Goal: Task Accomplishment & Management: Manage account settings

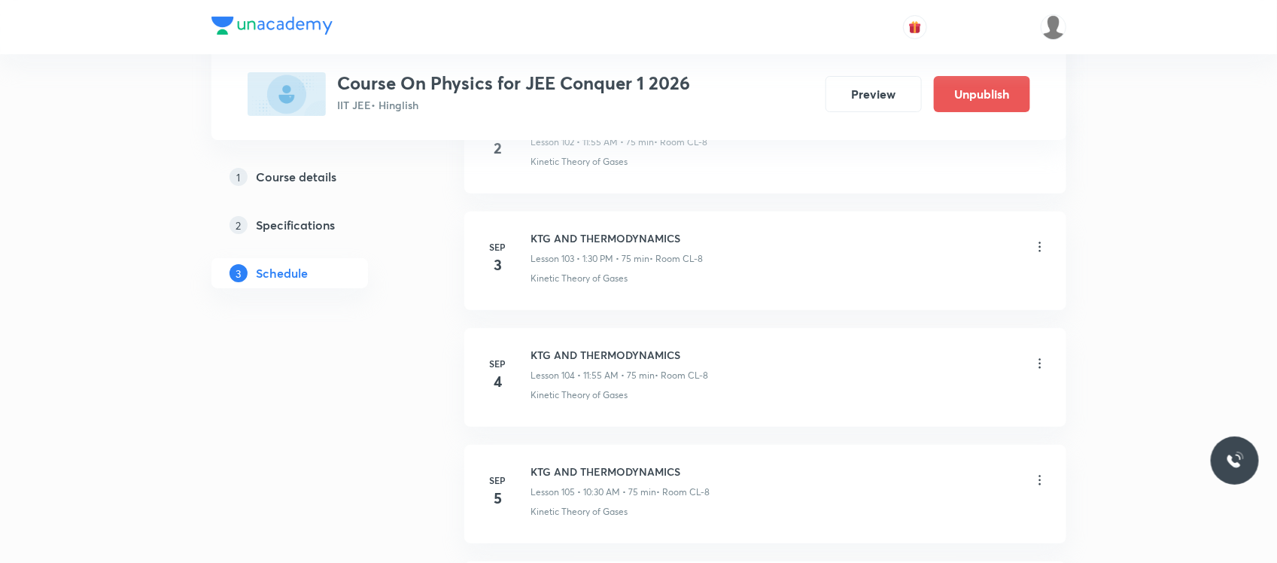
scroll to position [12767, 0]
click at [1032, 257] on icon at bounding box center [1039, 249] width 15 height 15
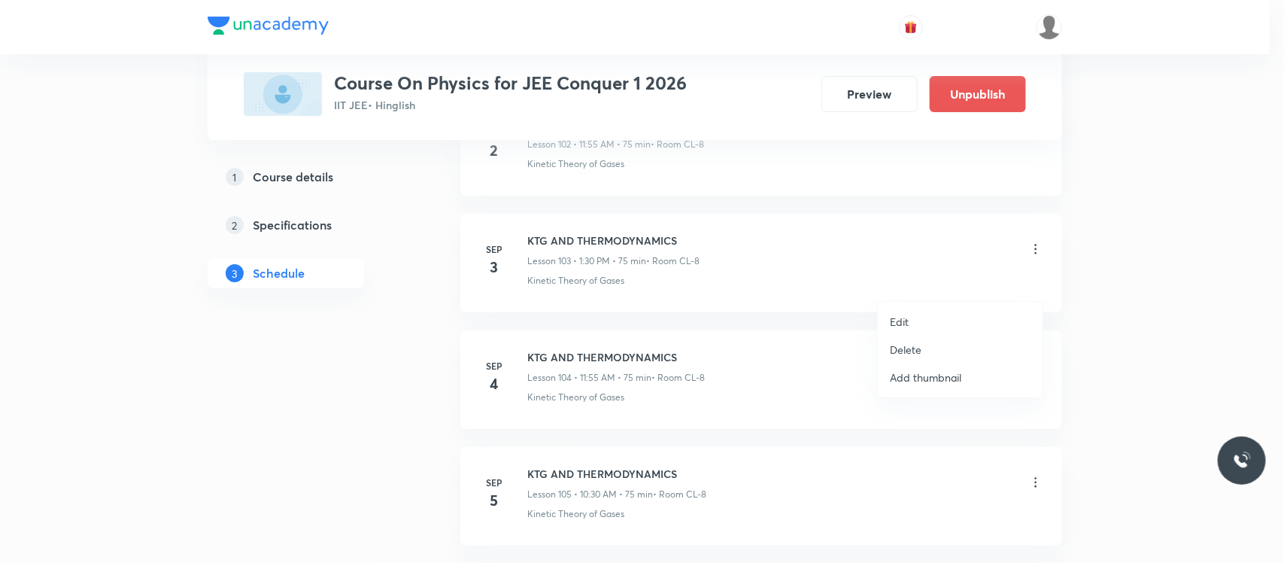
click at [924, 321] on li "Edit" at bounding box center [960, 322] width 165 height 28
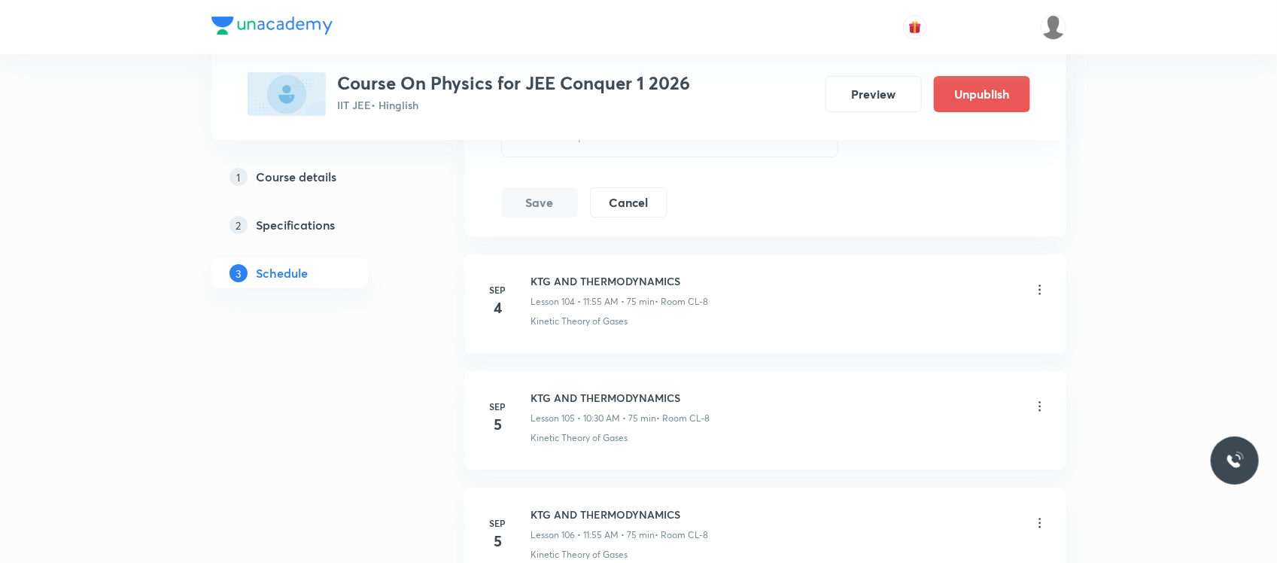
scroll to position [12634, 0]
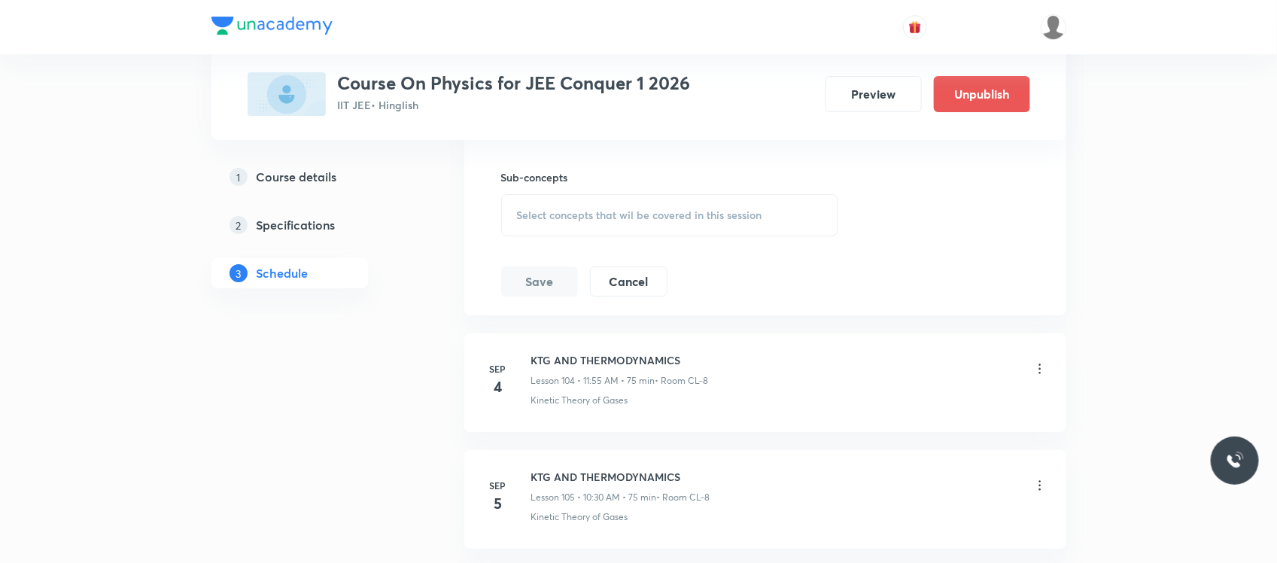
click at [719, 221] on span "Select concepts that wil be covered in this session" at bounding box center [639, 215] width 245 height 12
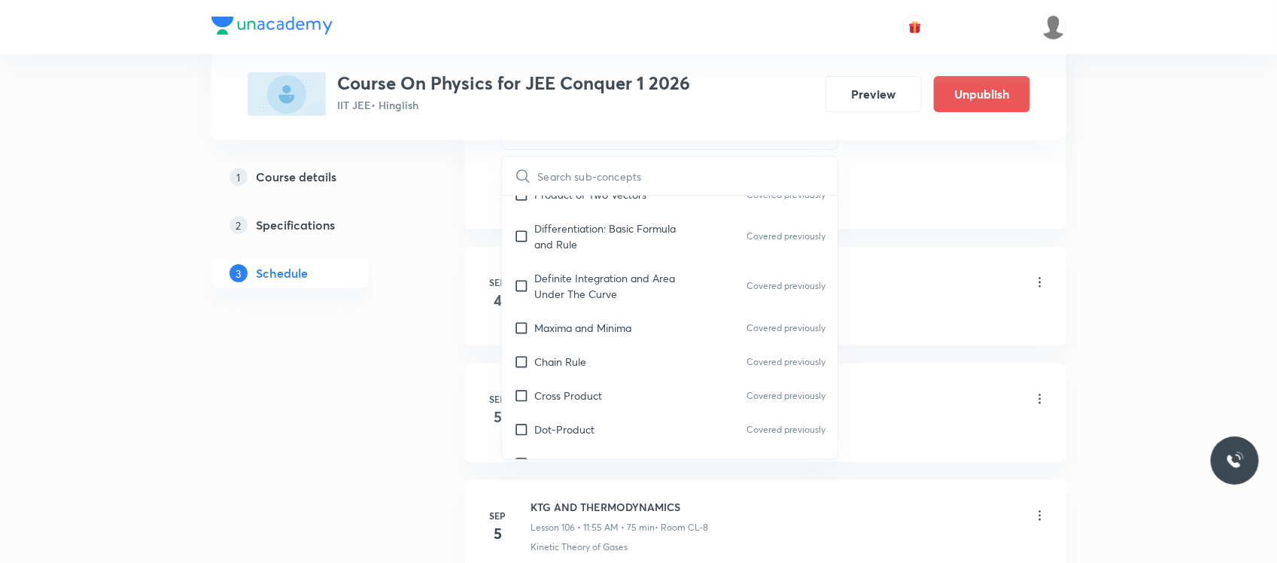
scroll to position [1138, 0]
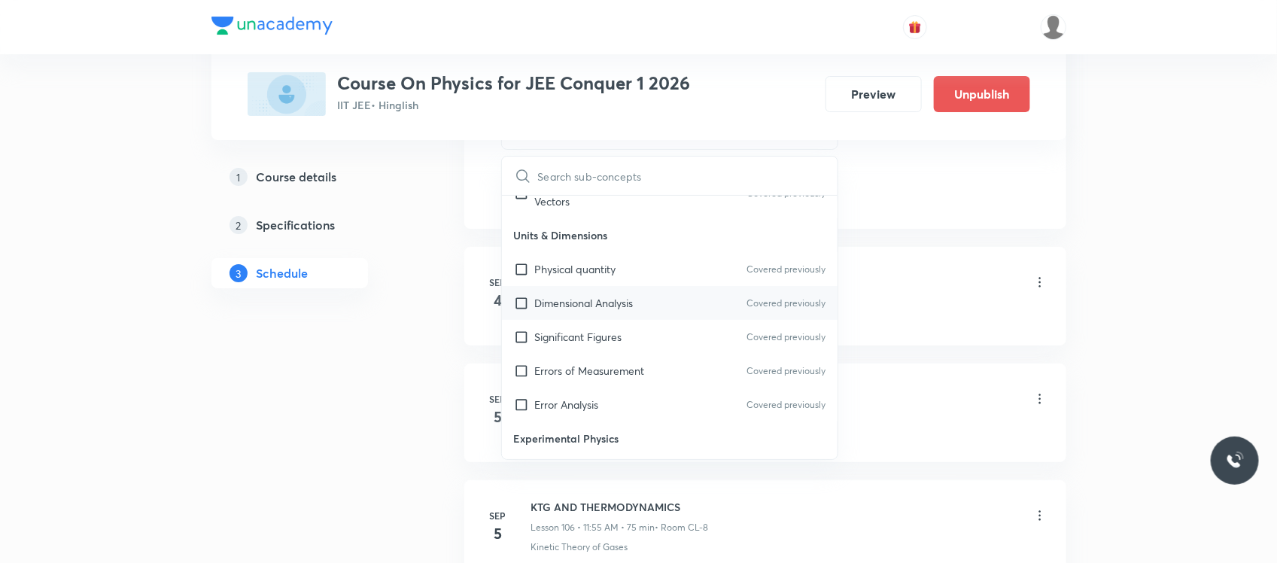
click at [670, 320] on div "Dimensional Analysis Covered previously" at bounding box center [670, 303] width 336 height 34
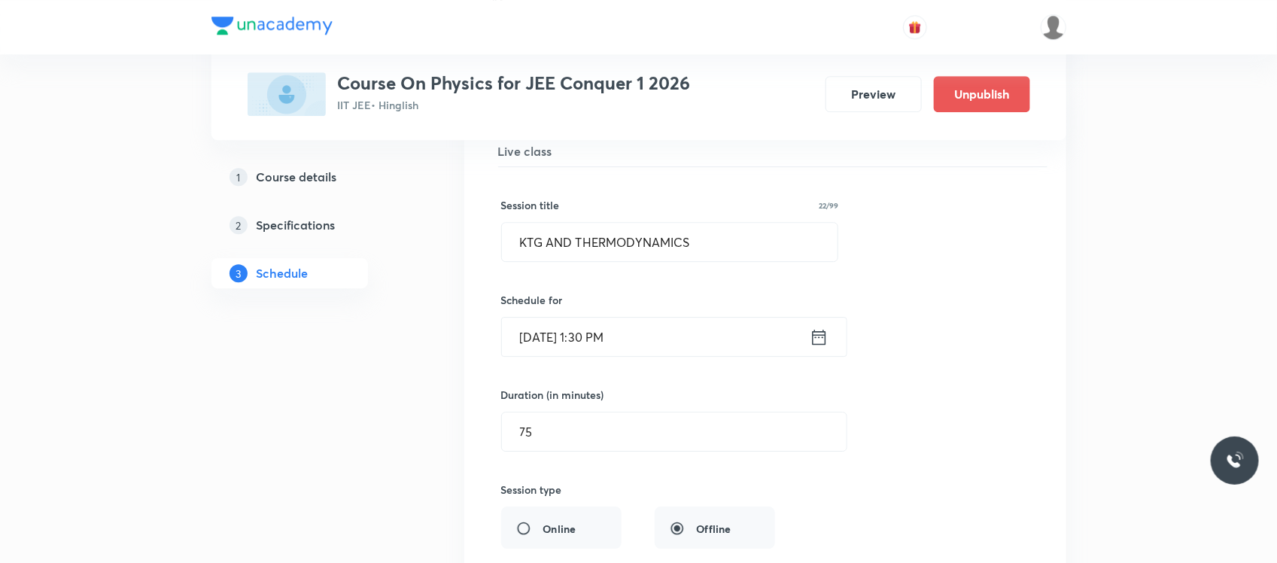
scroll to position [12122, 0]
click at [640, 360] on input "[DATE] 1:30 PM" at bounding box center [656, 340] width 308 height 38
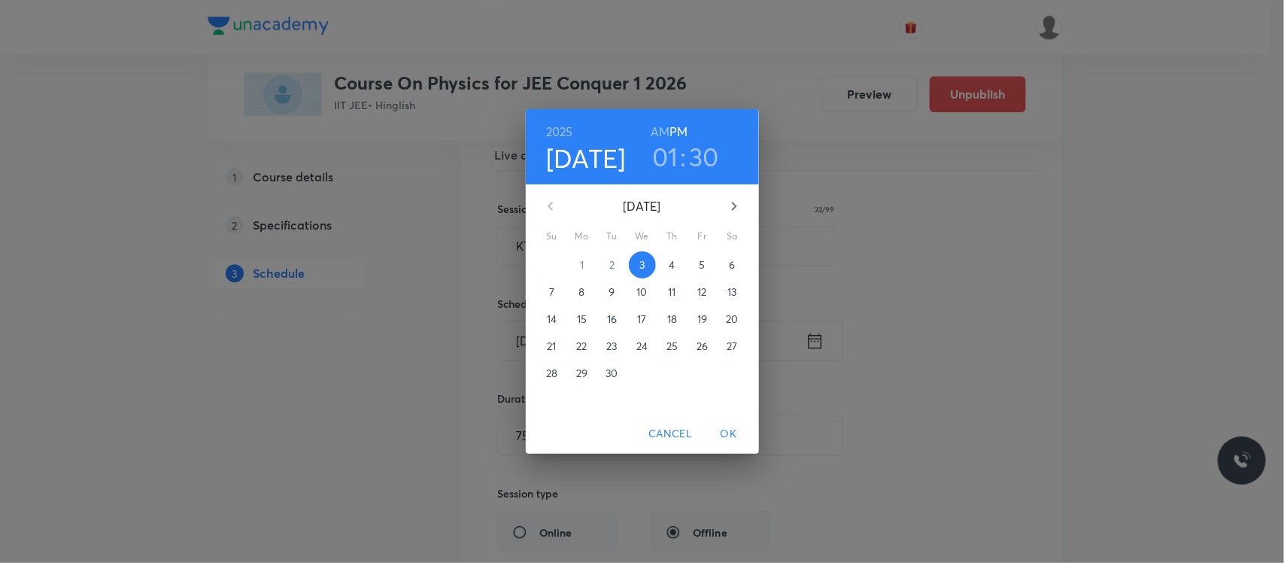
click at [663, 163] on h3 "01" at bounding box center [665, 157] width 26 height 32
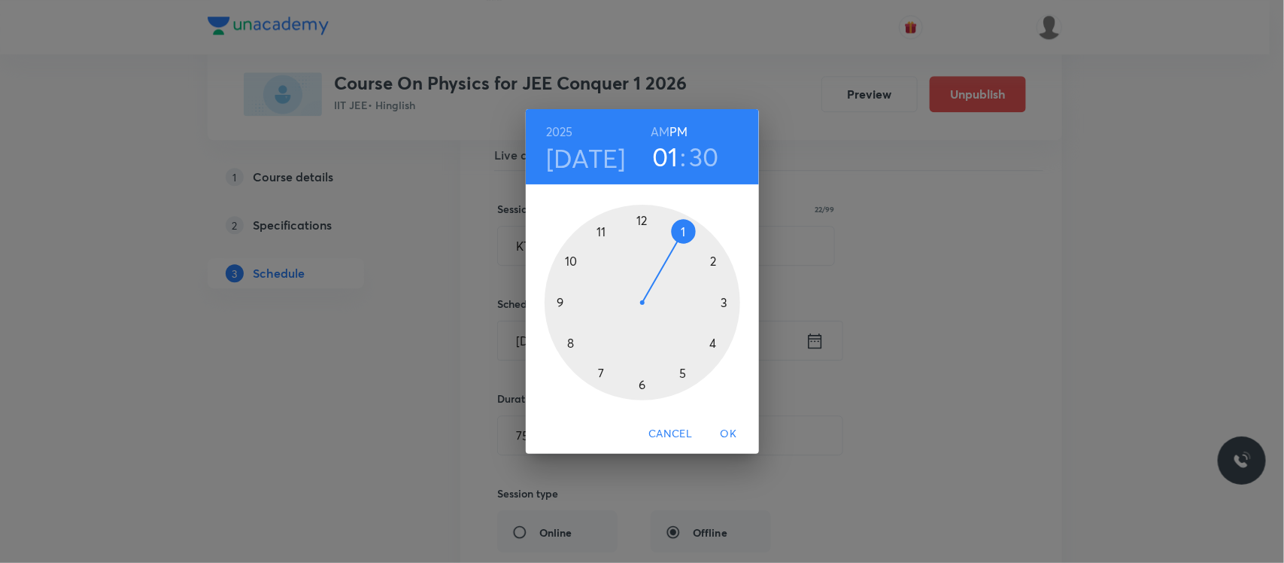
click at [657, 125] on h6 "AM" at bounding box center [660, 131] width 19 height 21
click at [574, 260] on div at bounding box center [643, 303] width 196 height 196
click at [717, 433] on span "OK" at bounding box center [729, 433] width 36 height 19
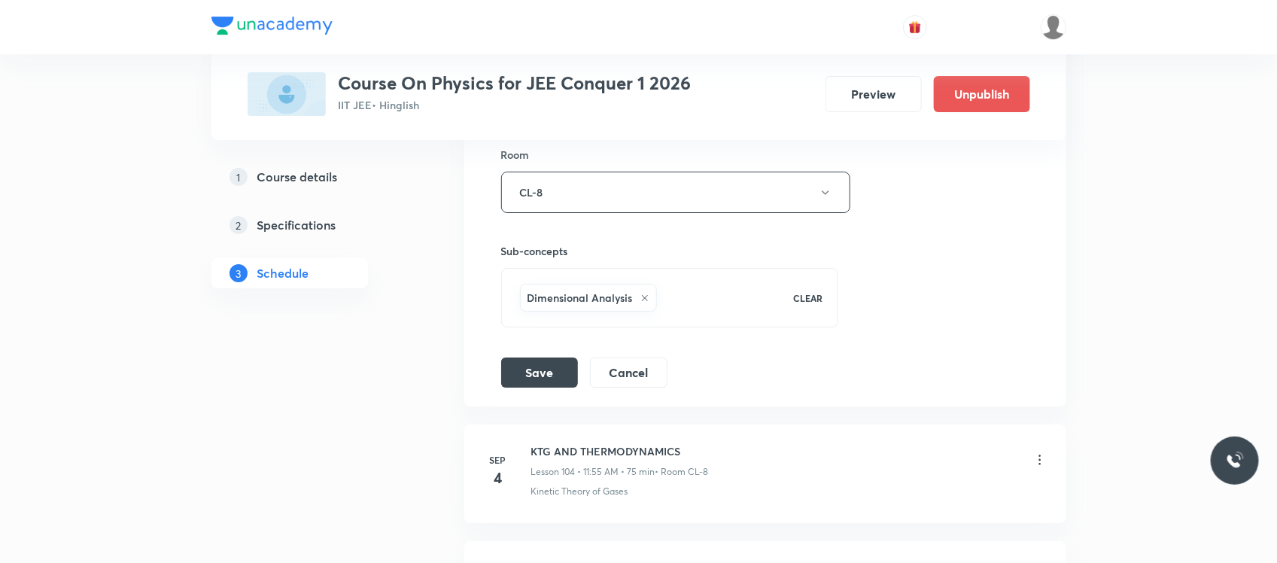
scroll to position [12574, 0]
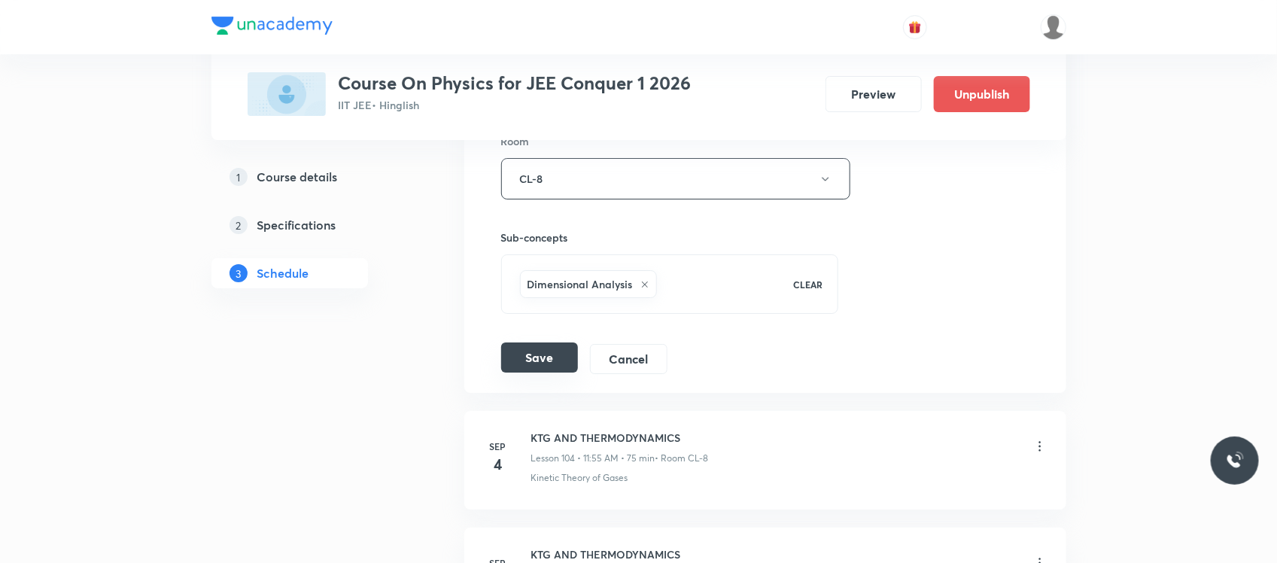
click at [543, 372] on button "Save" at bounding box center [539, 357] width 77 height 30
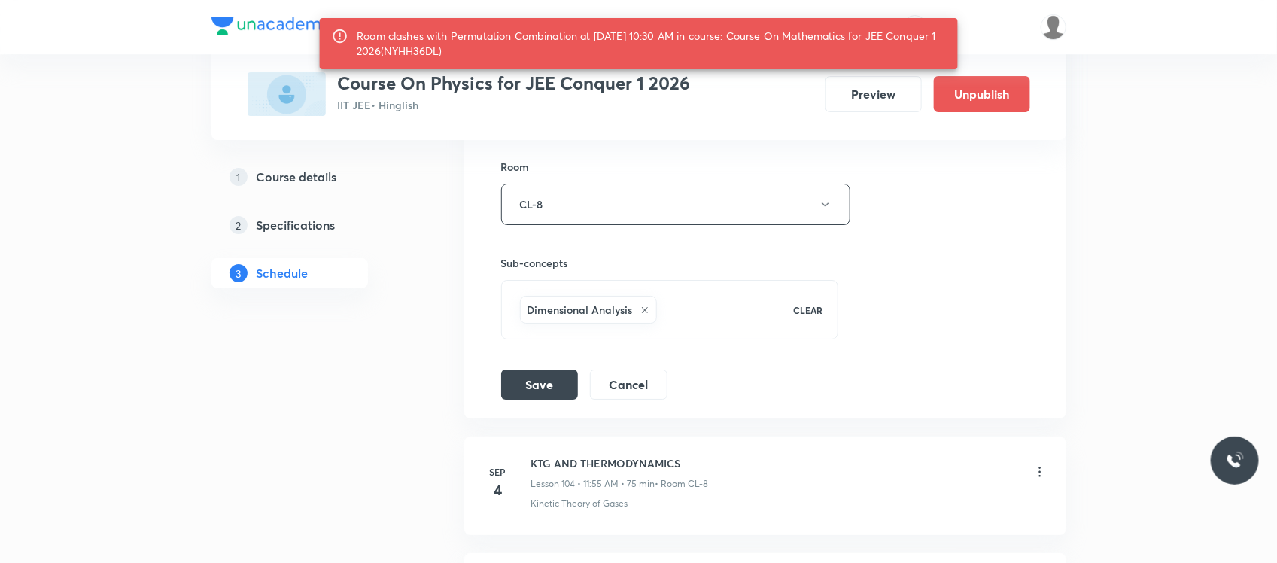
click at [460, 61] on div "Room clashes with Permutation Combination at 03 Sep 2025 10:30 AM in course: Co…" at bounding box center [651, 44] width 589 height 42
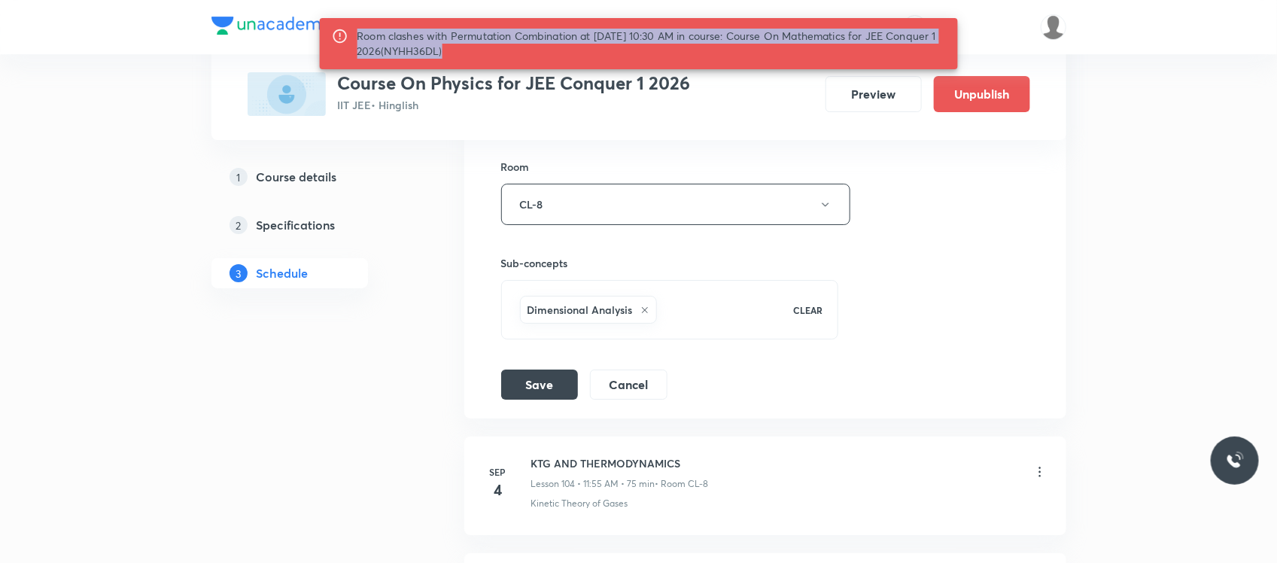
click at [460, 61] on div "Room clashes with Permutation Combination at 03 Sep 2025 10:30 AM in course: Co…" at bounding box center [651, 44] width 589 height 42
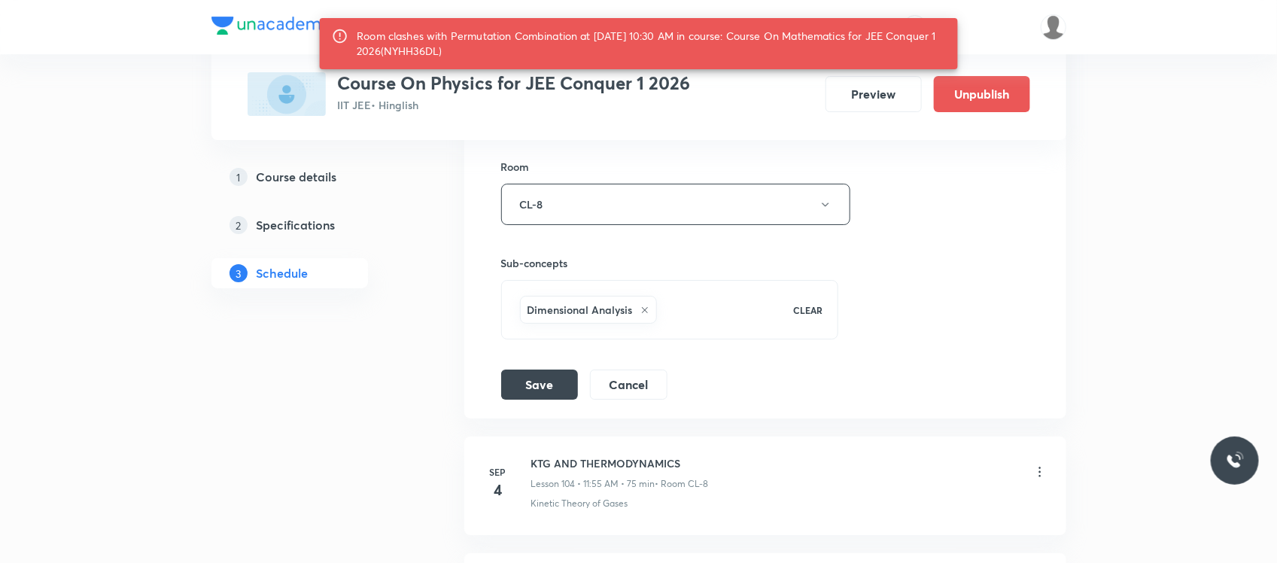
click at [464, 53] on div "Room clashes with Permutation Combination at 03 Sep 2025 10:30 AM in course: Co…" at bounding box center [651, 44] width 589 height 42
click at [563, 175] on div "Room" at bounding box center [670, 167] width 338 height 16
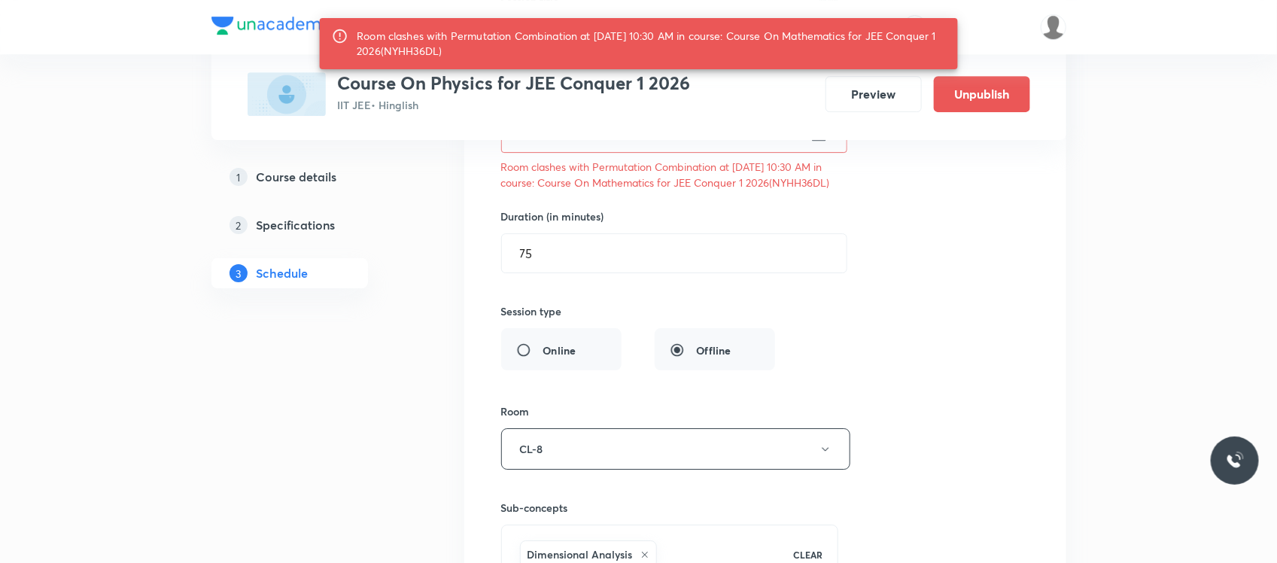
scroll to position [12261, 0]
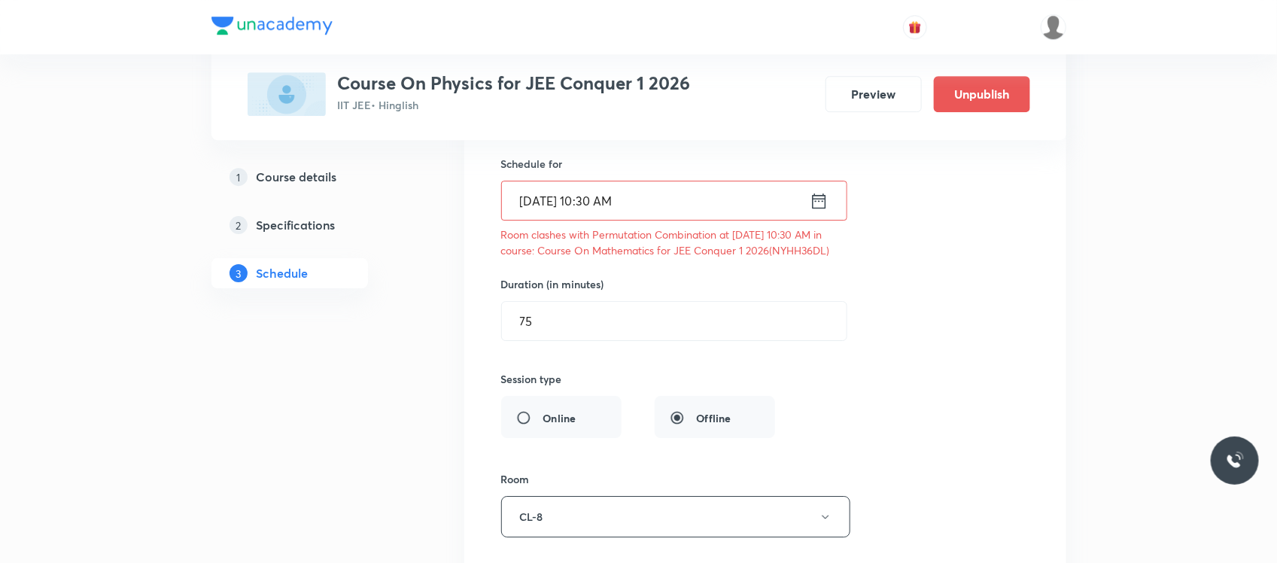
click at [658, 220] on input "[DATE] 10:30 AM" at bounding box center [656, 200] width 308 height 38
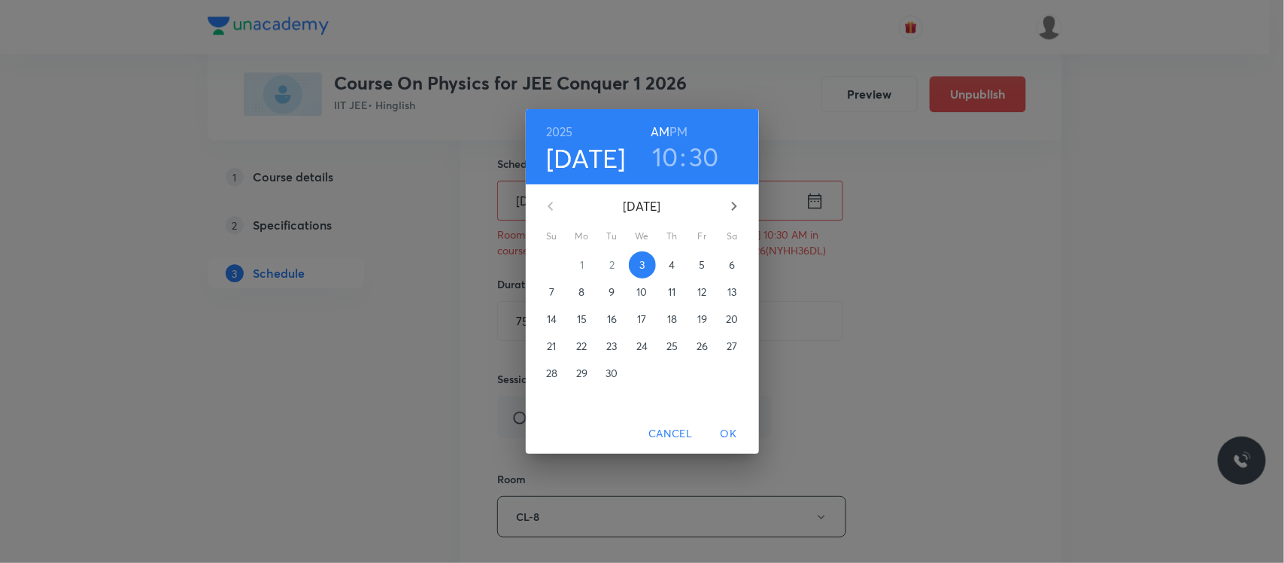
click at [633, 292] on span "10" at bounding box center [642, 291] width 27 height 15
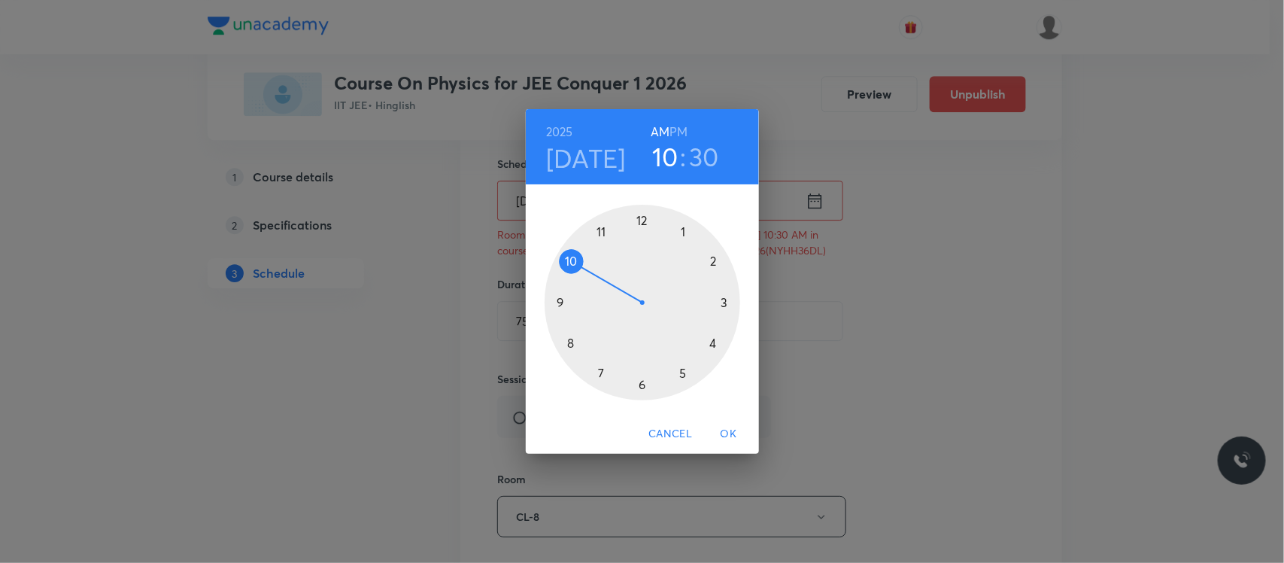
click at [725, 433] on span "OK" at bounding box center [729, 433] width 36 height 19
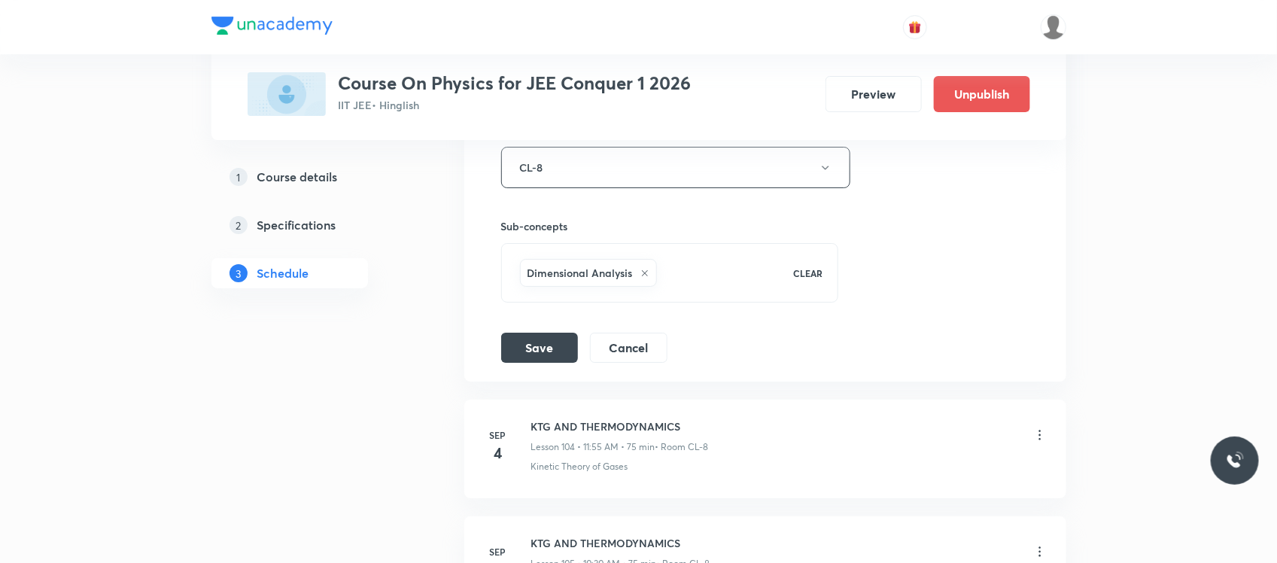
scroll to position [12692, 0]
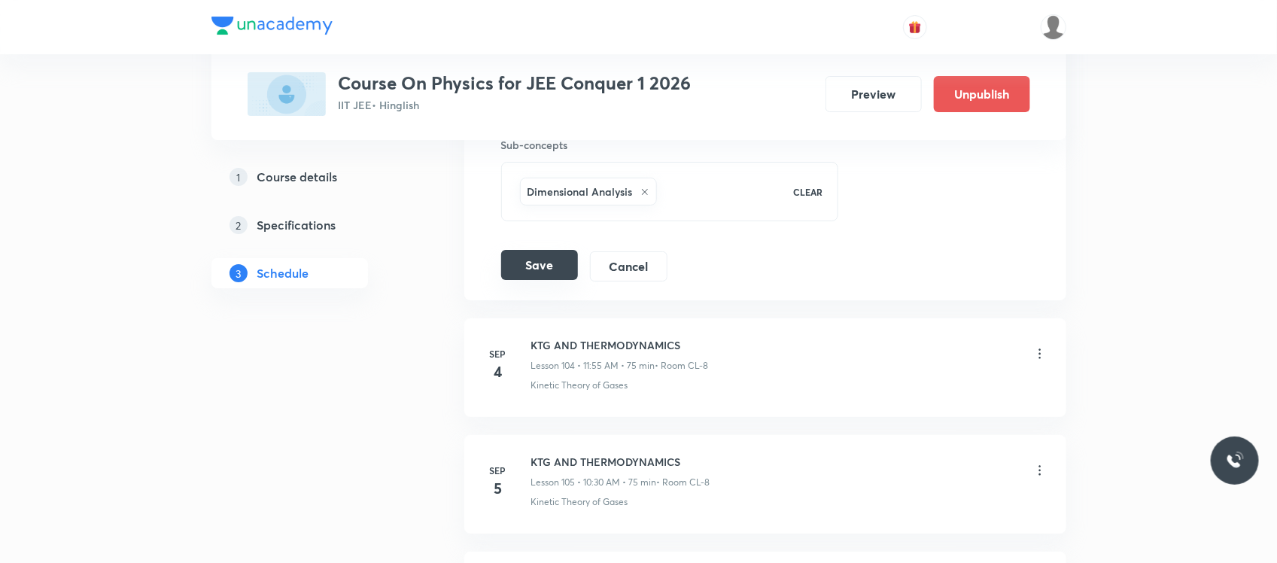
click at [552, 280] on button "Save" at bounding box center [539, 265] width 77 height 30
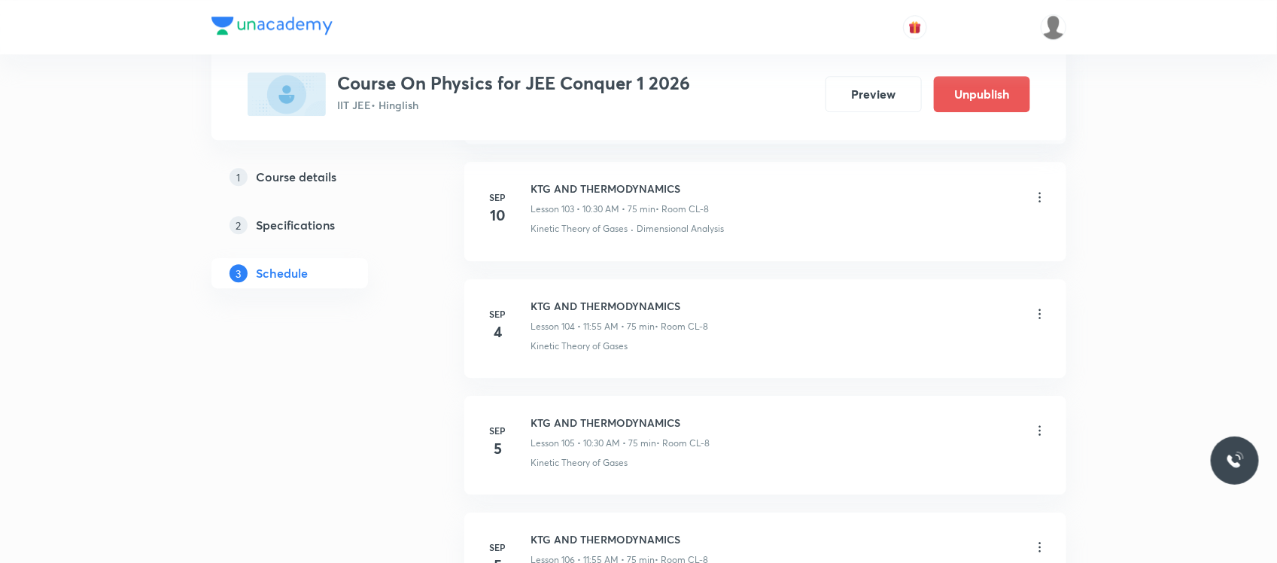
scroll to position [12100, 0]
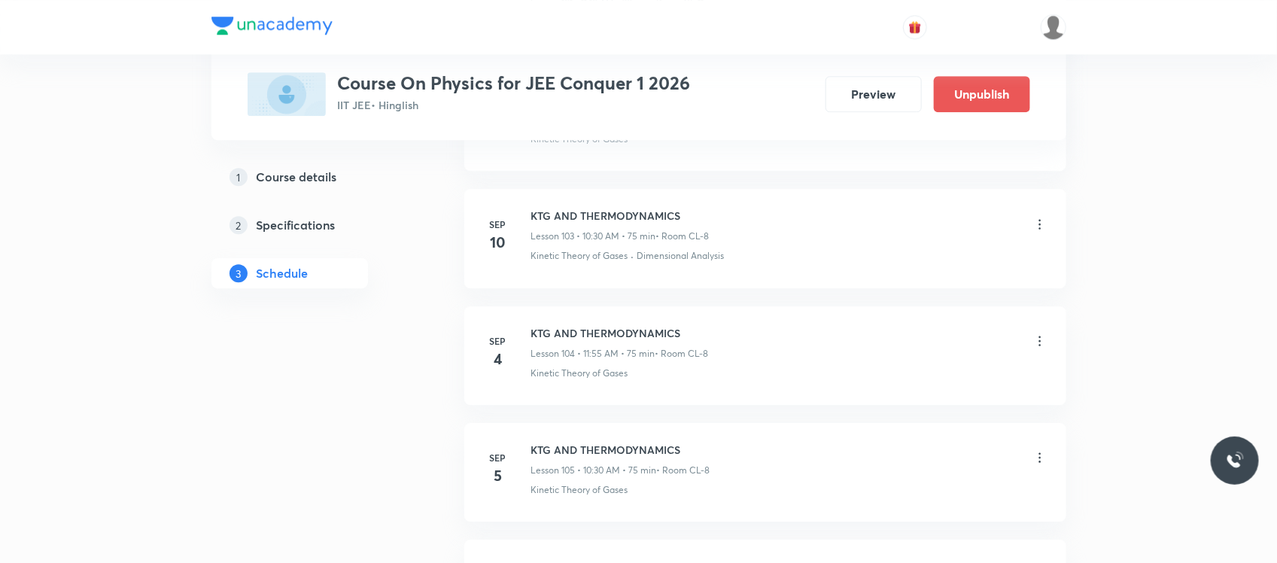
click at [1038, 232] on icon at bounding box center [1039, 224] width 15 height 15
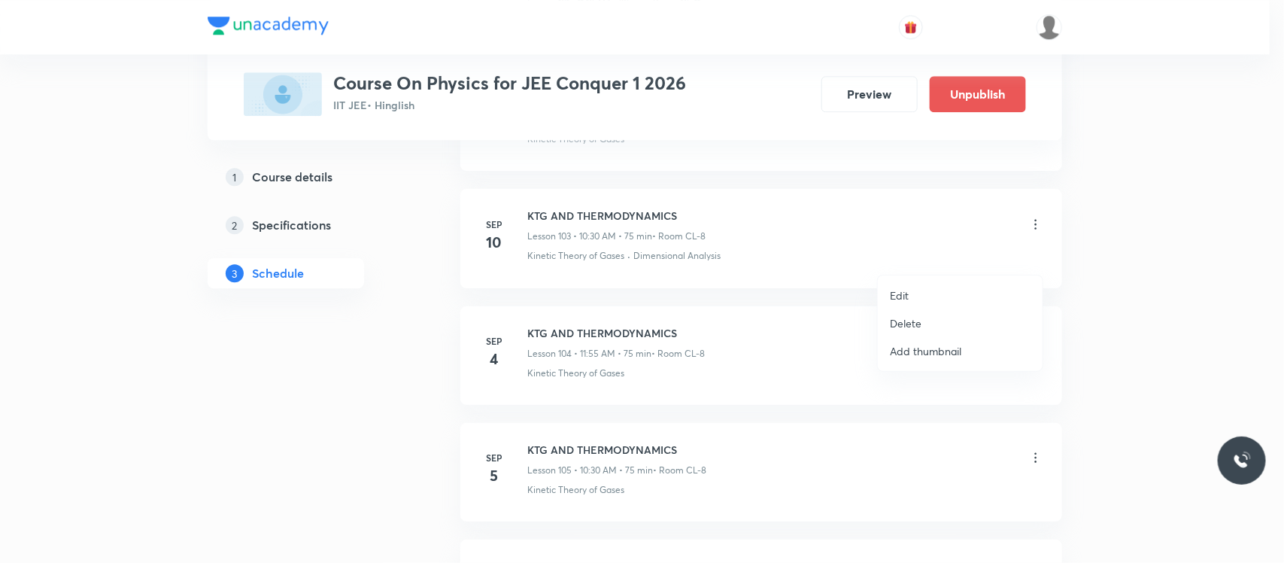
click at [901, 298] on p "Edit" at bounding box center [899, 295] width 19 height 16
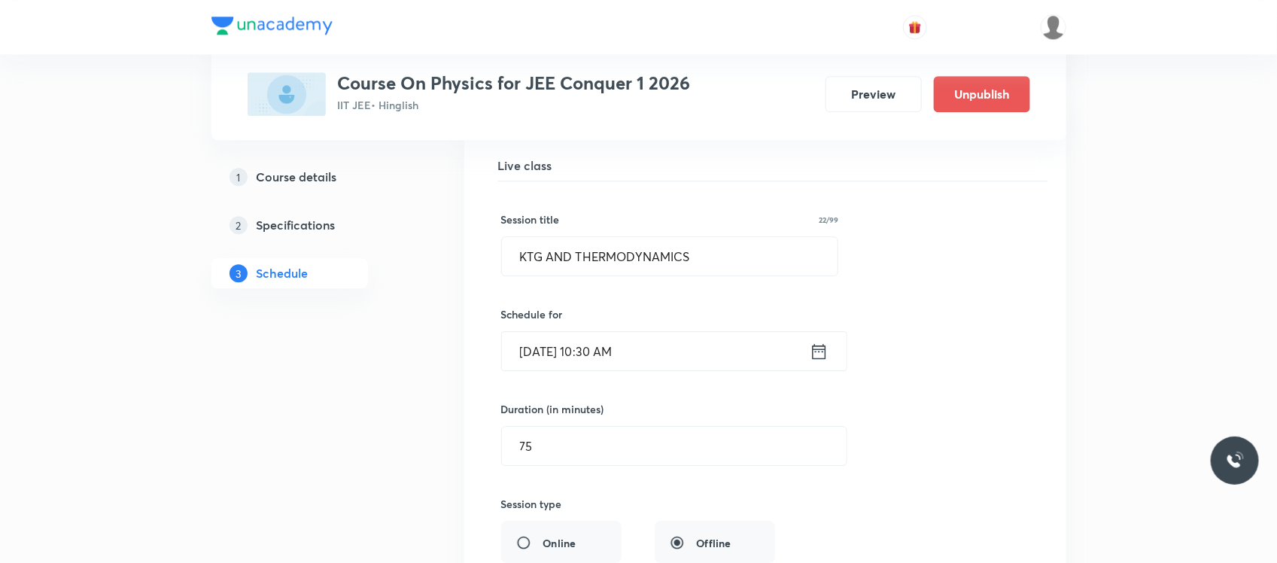
scroll to position [12126, 0]
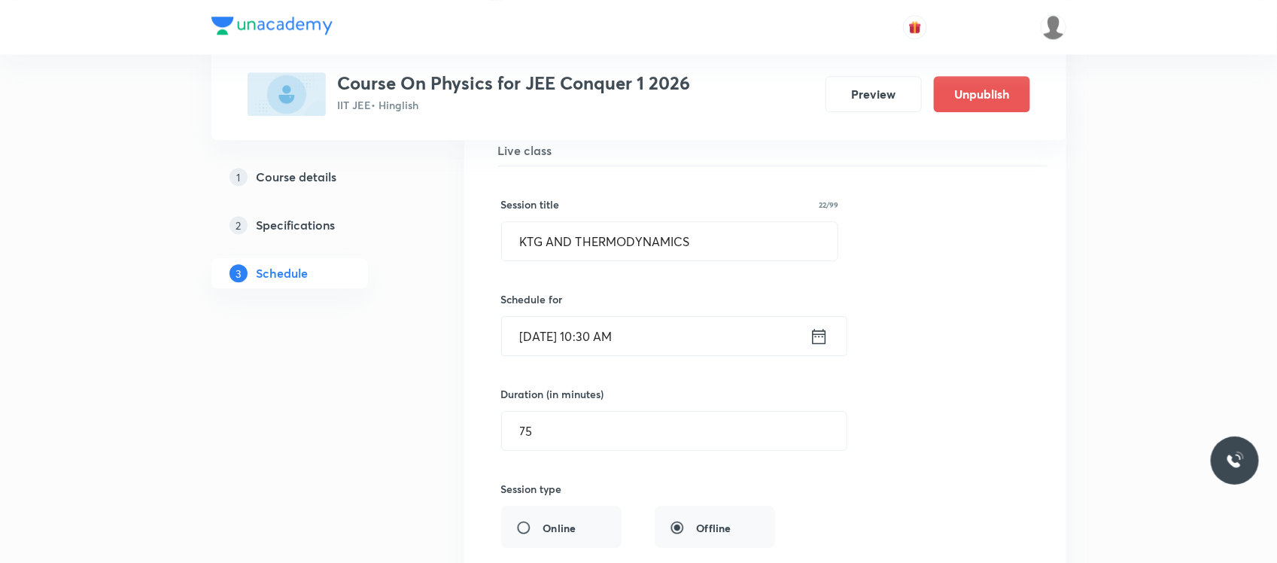
click at [633, 355] on input "Sep 10, 2025, 10:30 AM" at bounding box center [656, 336] width 308 height 38
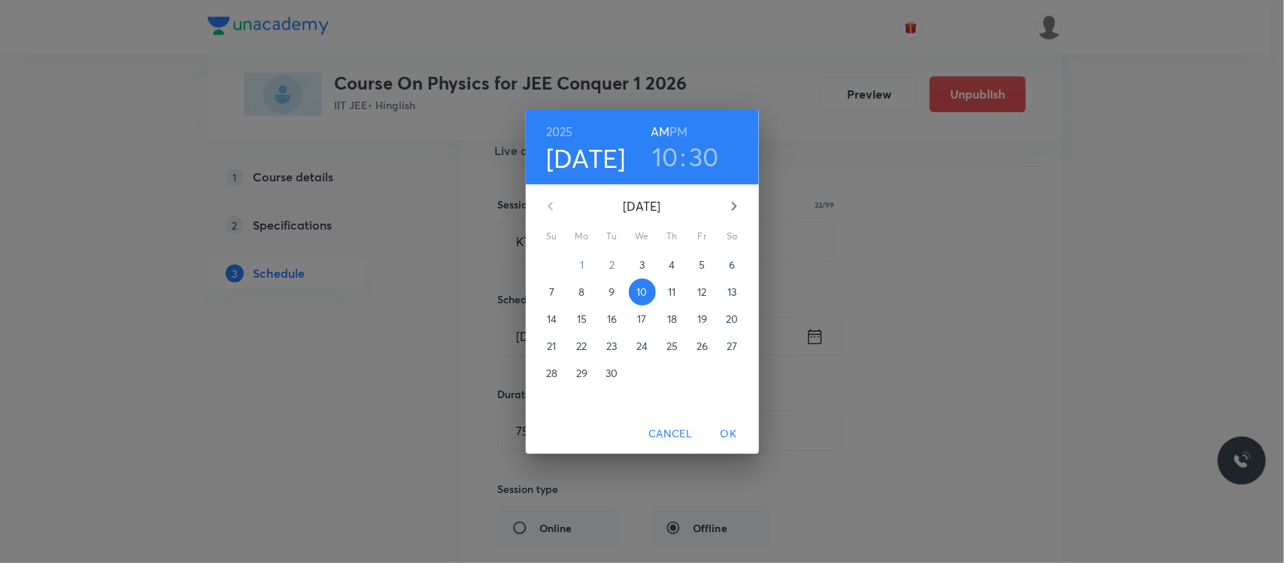
click at [641, 257] on p "3" at bounding box center [642, 264] width 5 height 15
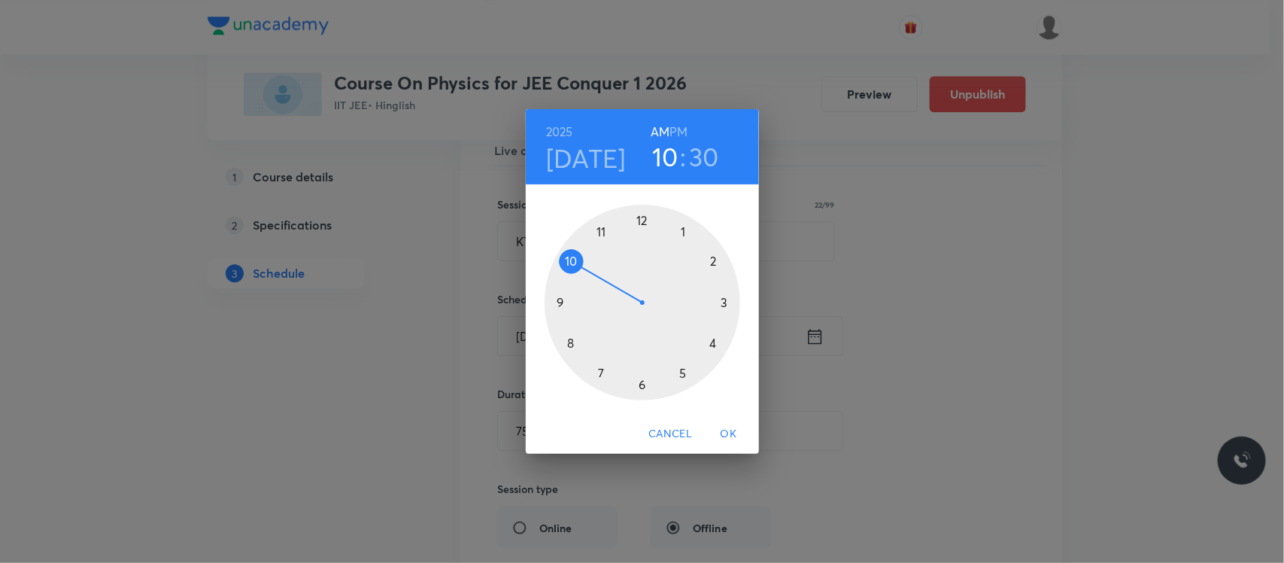
click at [731, 433] on span "OK" at bounding box center [729, 433] width 36 height 19
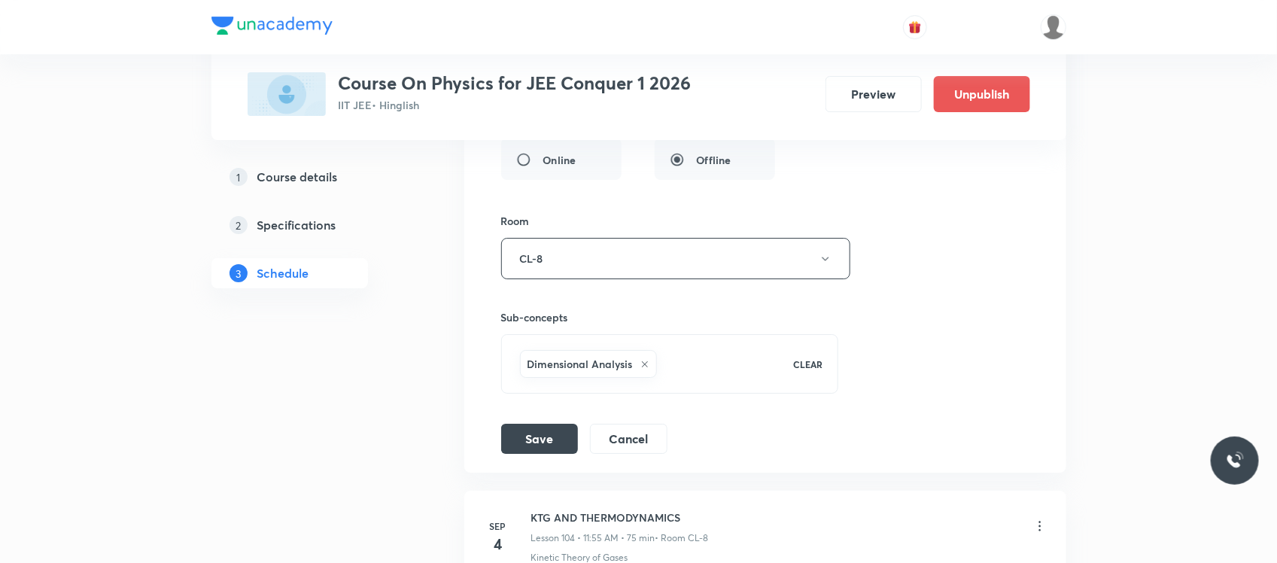
scroll to position [12501, 0]
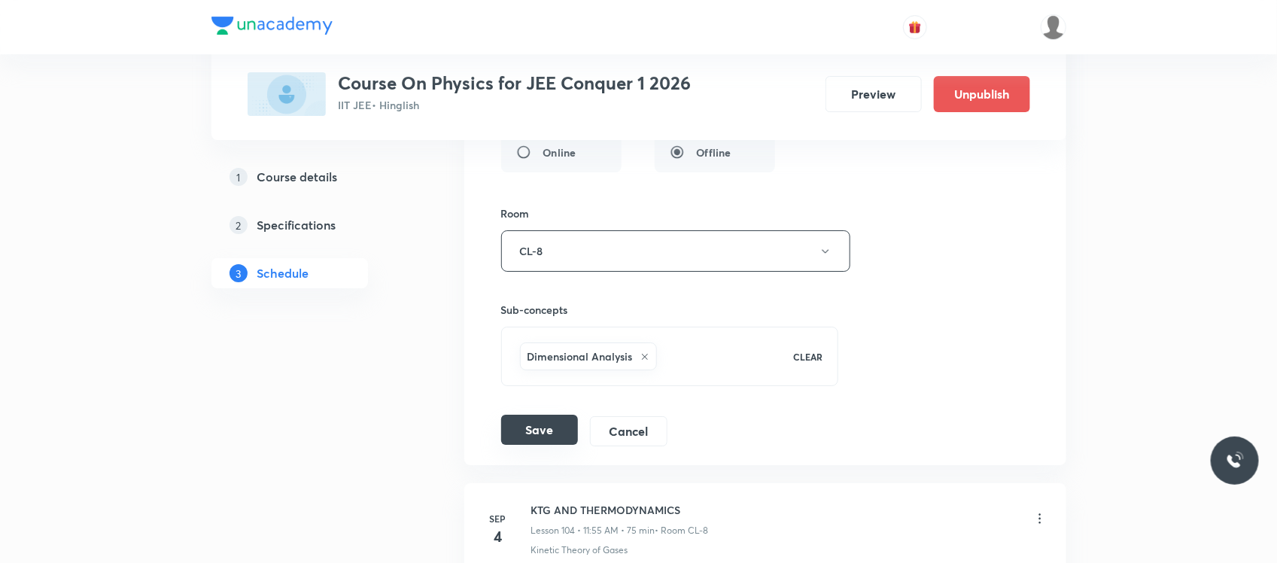
click at [530, 445] on button "Save" at bounding box center [539, 430] width 77 height 30
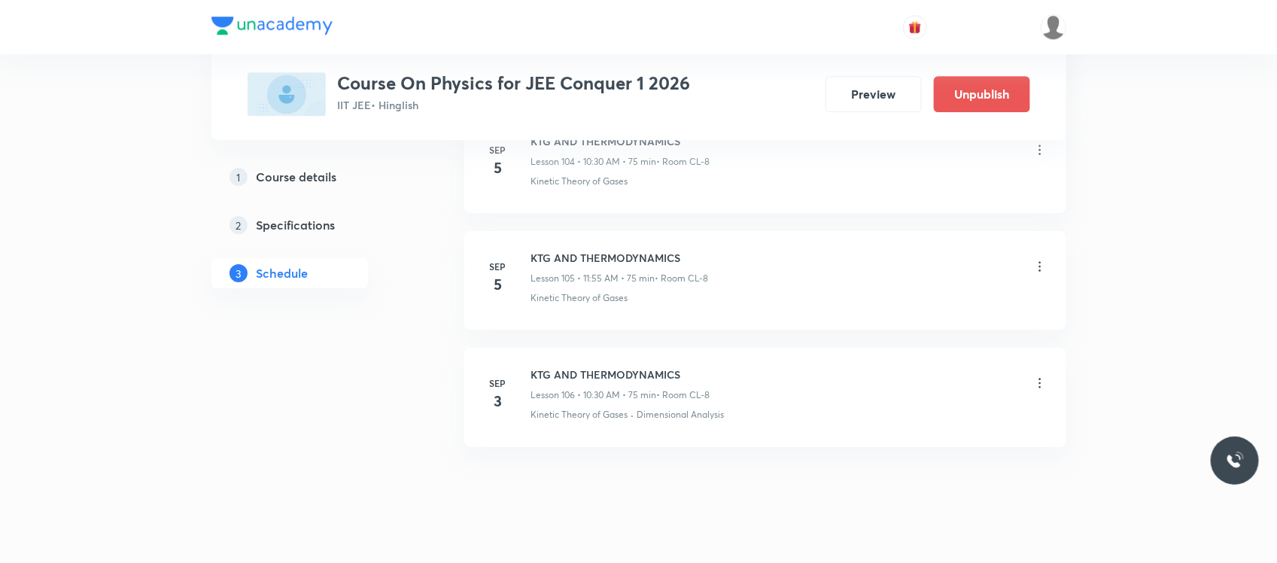
scroll to position [12349, 0]
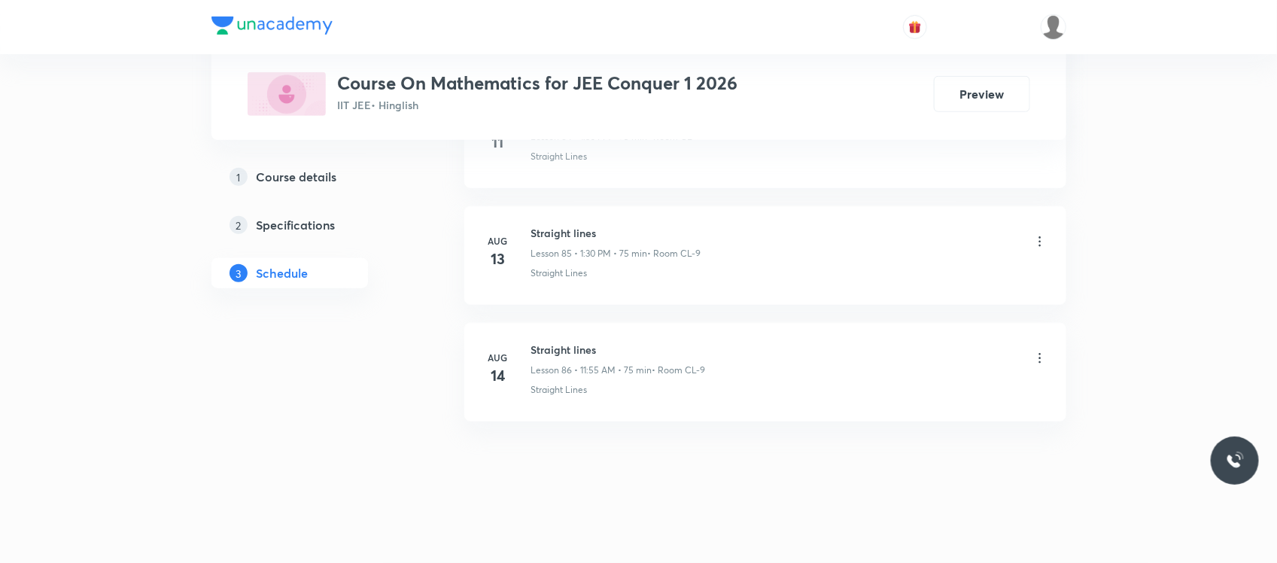
scroll to position [10686, 0]
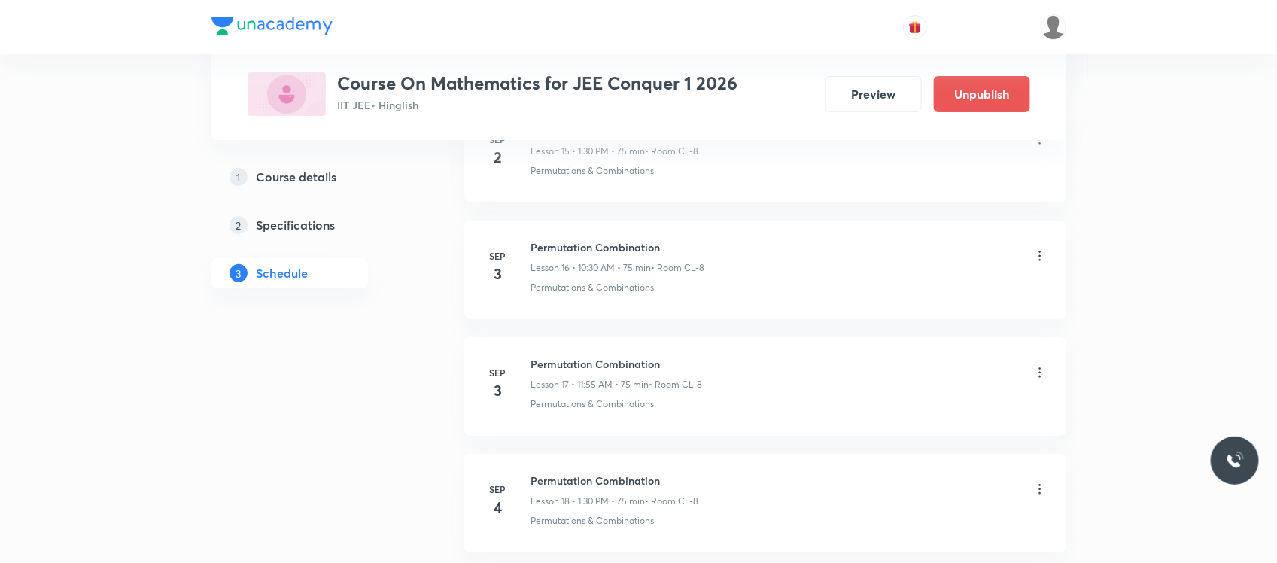
scroll to position [2608, 0]
click at [1042, 267] on icon at bounding box center [1039, 259] width 15 height 15
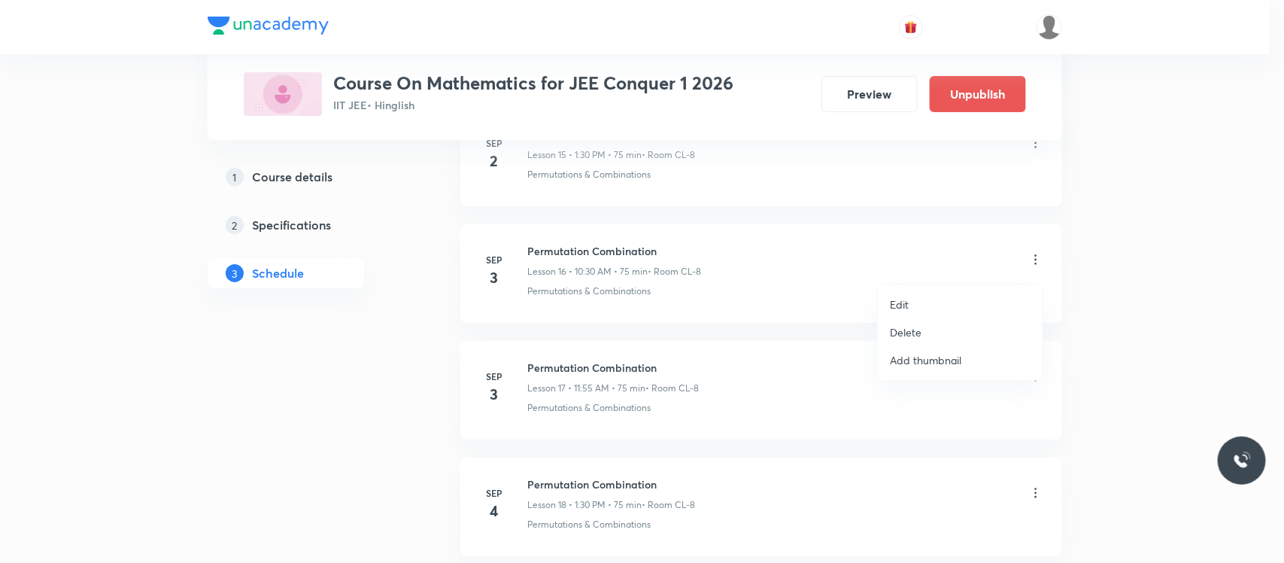
click at [919, 305] on li "Edit" at bounding box center [960, 304] width 165 height 28
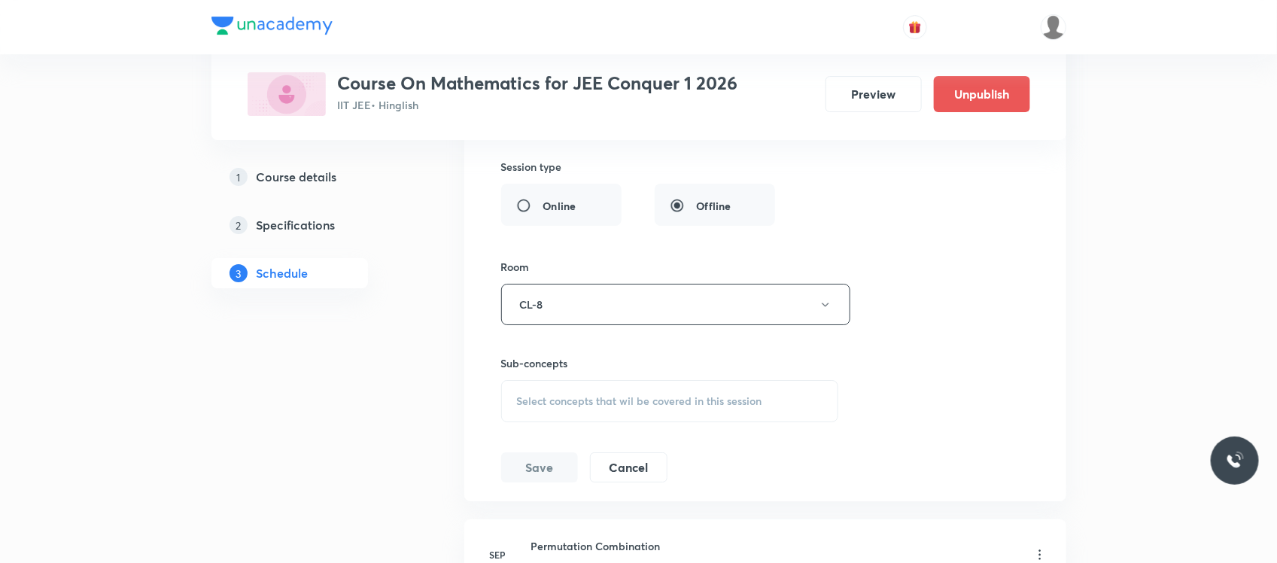
scroll to position [2299, 0]
click at [705, 396] on div "Select concepts that wil be covered in this session" at bounding box center [670, 402] width 338 height 42
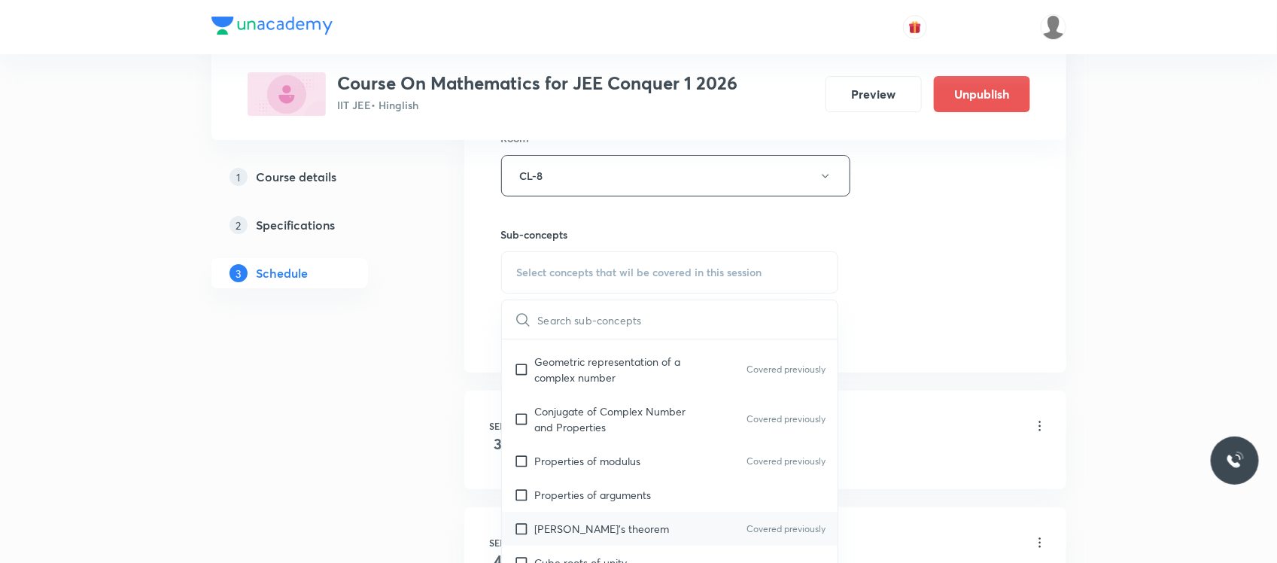
scroll to position [1166, 0]
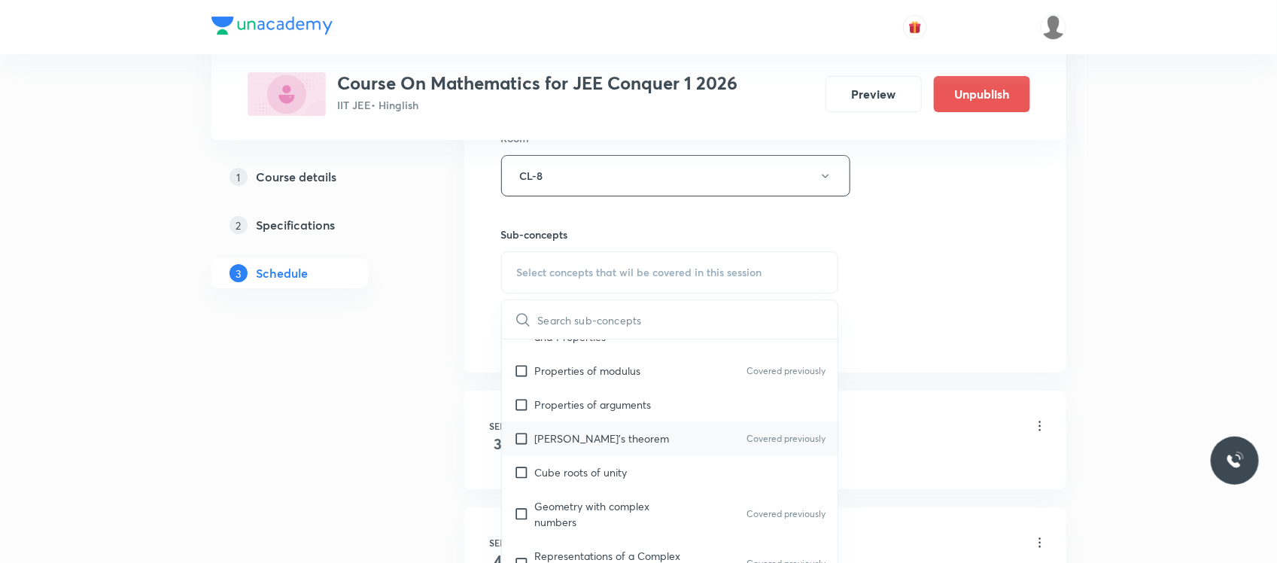
click at [657, 433] on div "De Moivre's theorem Covered previously" at bounding box center [670, 438] width 336 height 34
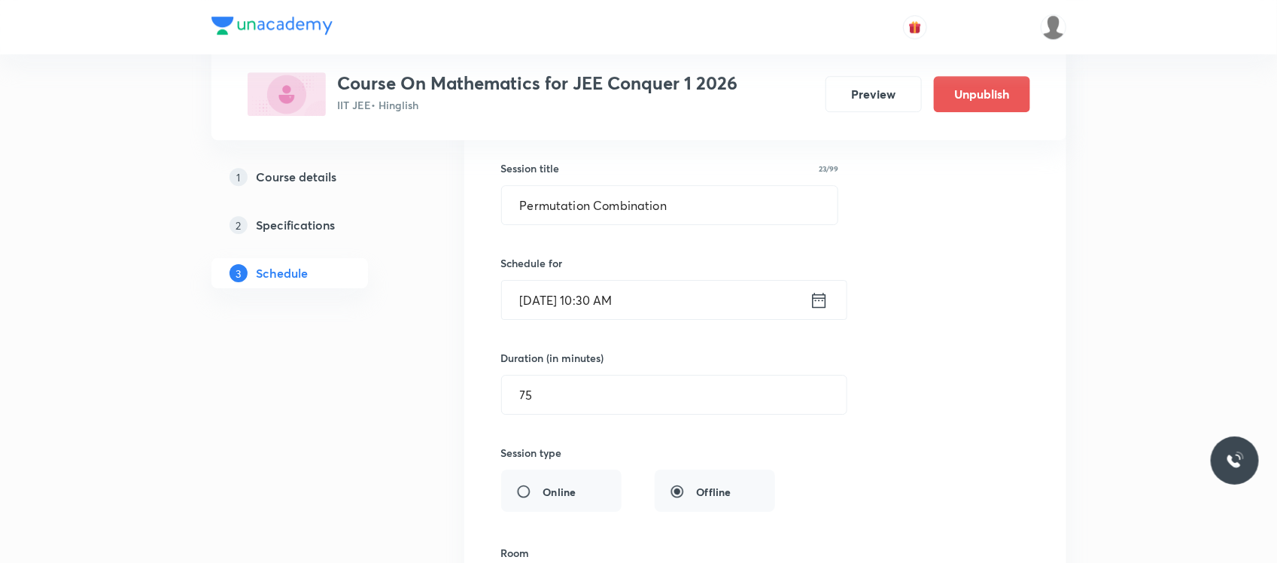
scroll to position [2005, 0]
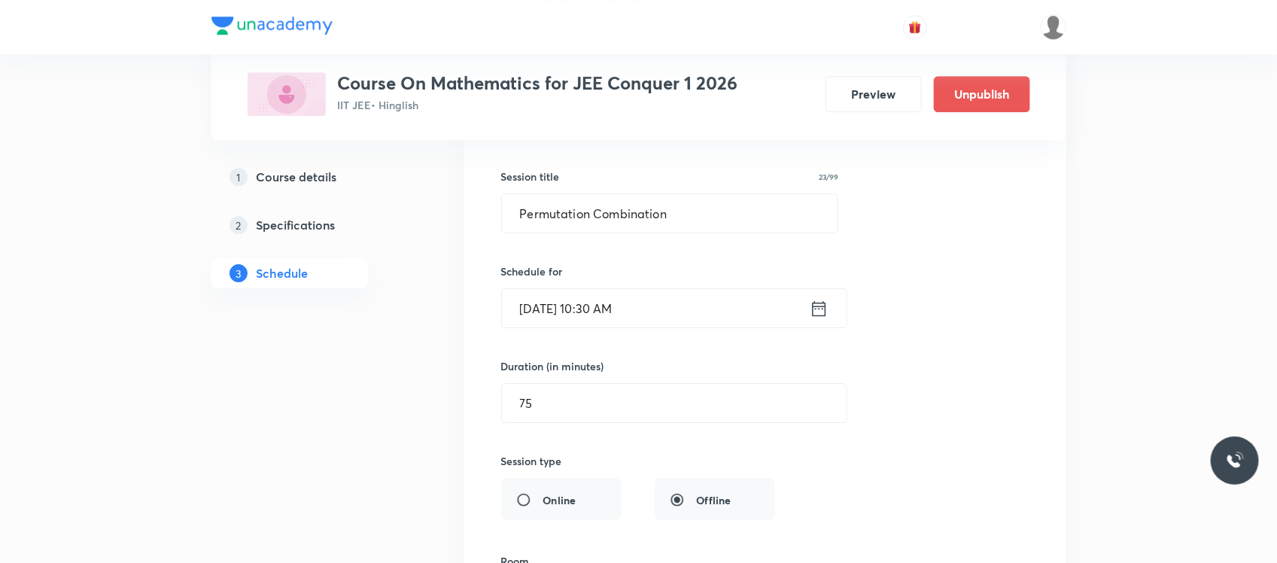
click at [648, 320] on input "[DATE] 10:30 AM" at bounding box center [656, 308] width 308 height 38
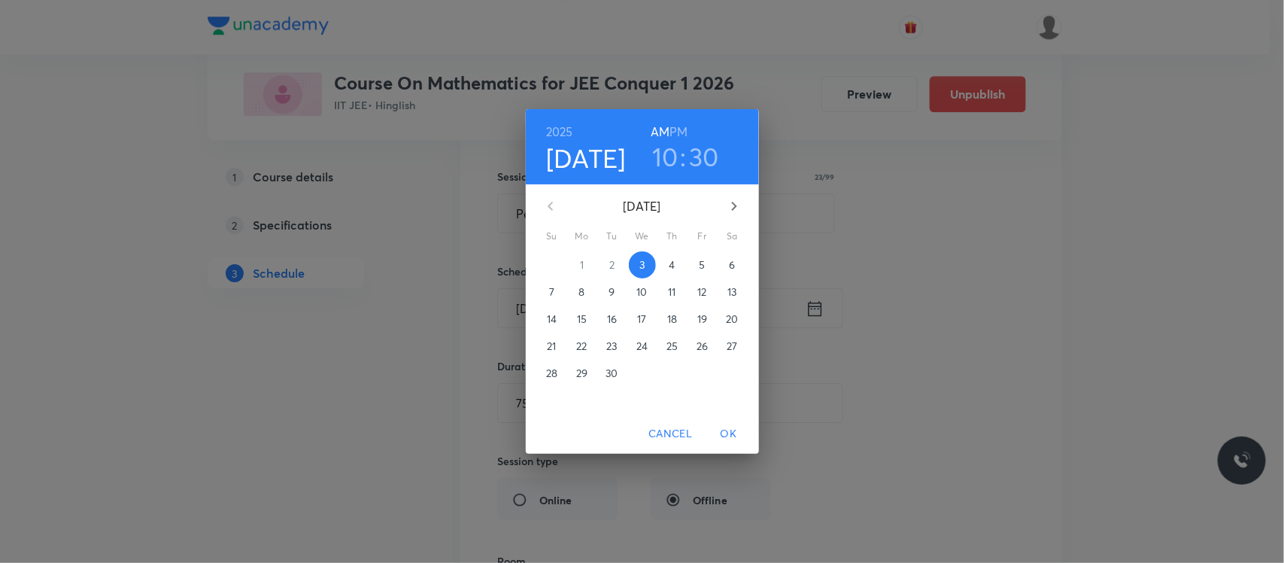
click at [683, 132] on h6 "PM" at bounding box center [679, 131] width 18 height 21
click at [663, 163] on h3 "10" at bounding box center [665, 157] width 26 height 32
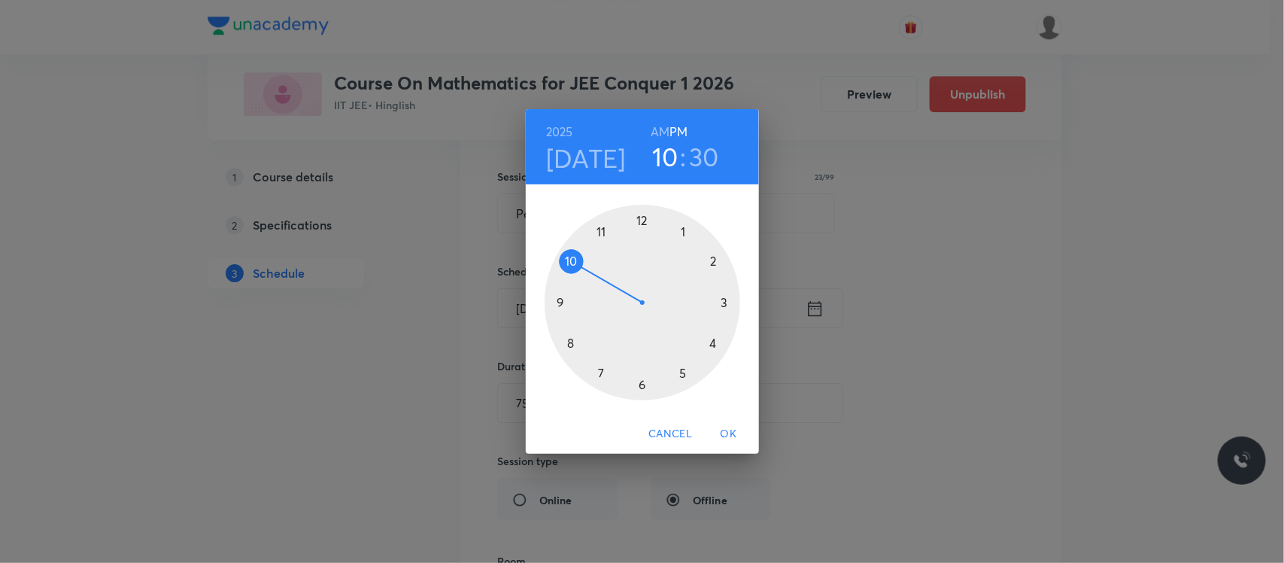
click at [682, 236] on div at bounding box center [643, 303] width 196 height 196
click at [736, 438] on span "OK" at bounding box center [729, 433] width 36 height 19
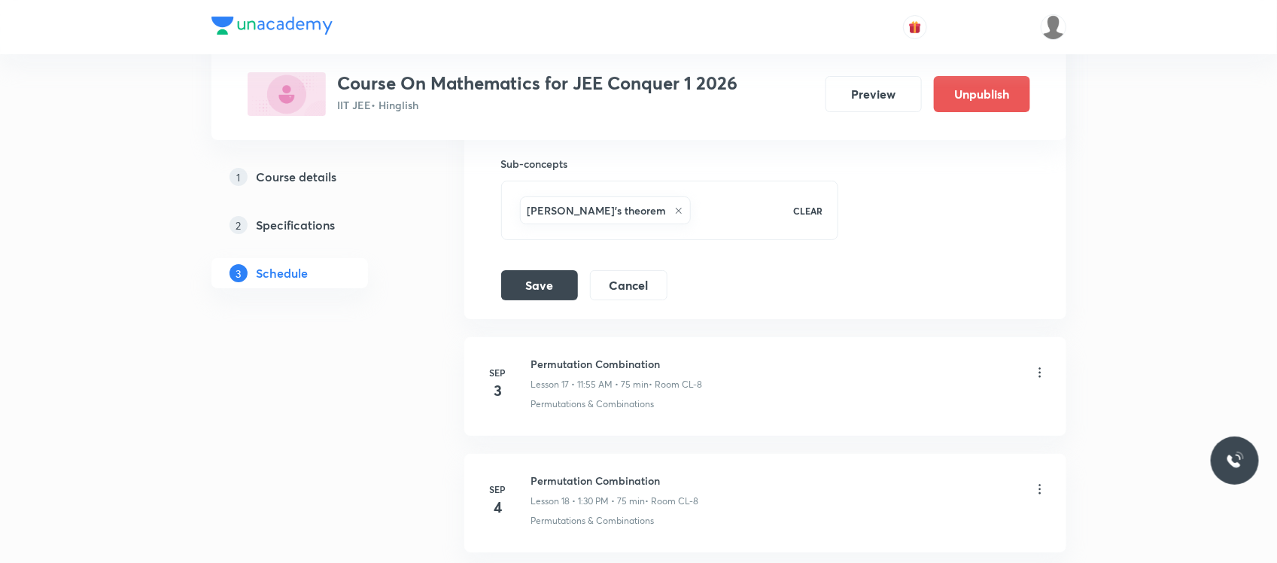
scroll to position [2496, 0]
click at [539, 292] on button "Save" at bounding box center [539, 287] width 77 height 30
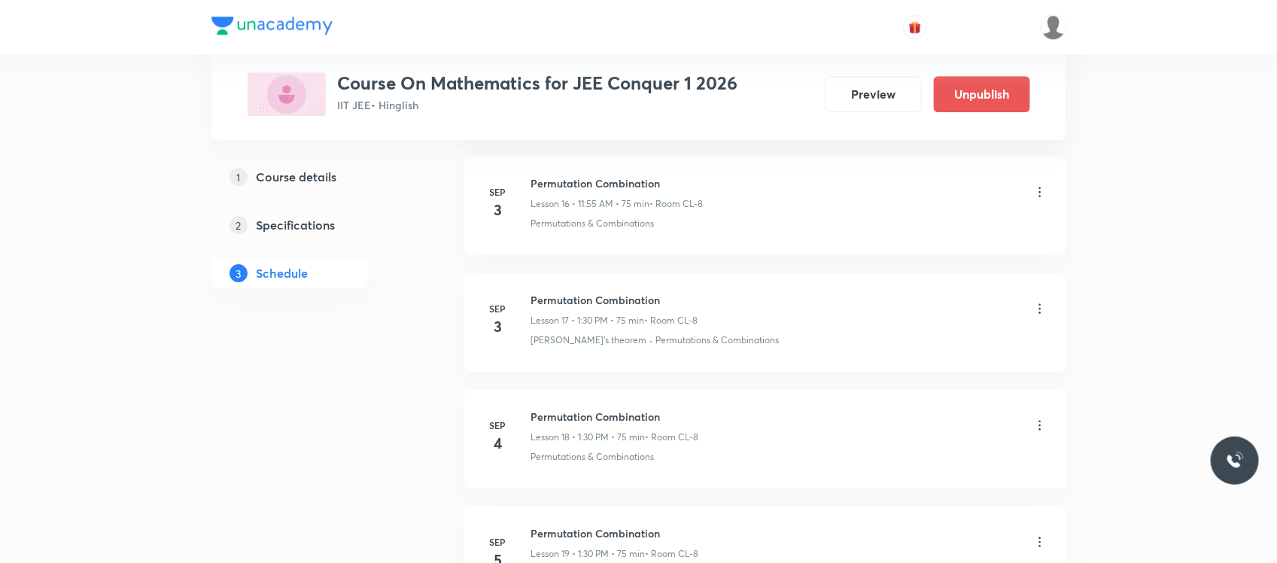
scroll to position [1983, 0]
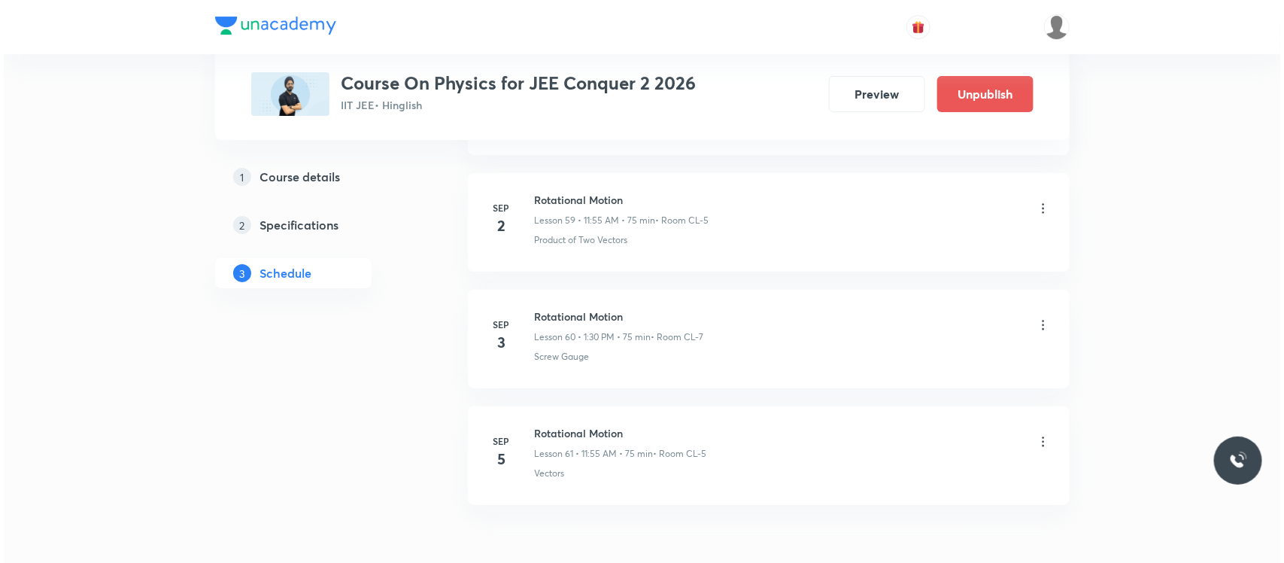
scroll to position [7675, 0]
click at [1035, 333] on icon at bounding box center [1039, 325] width 15 height 15
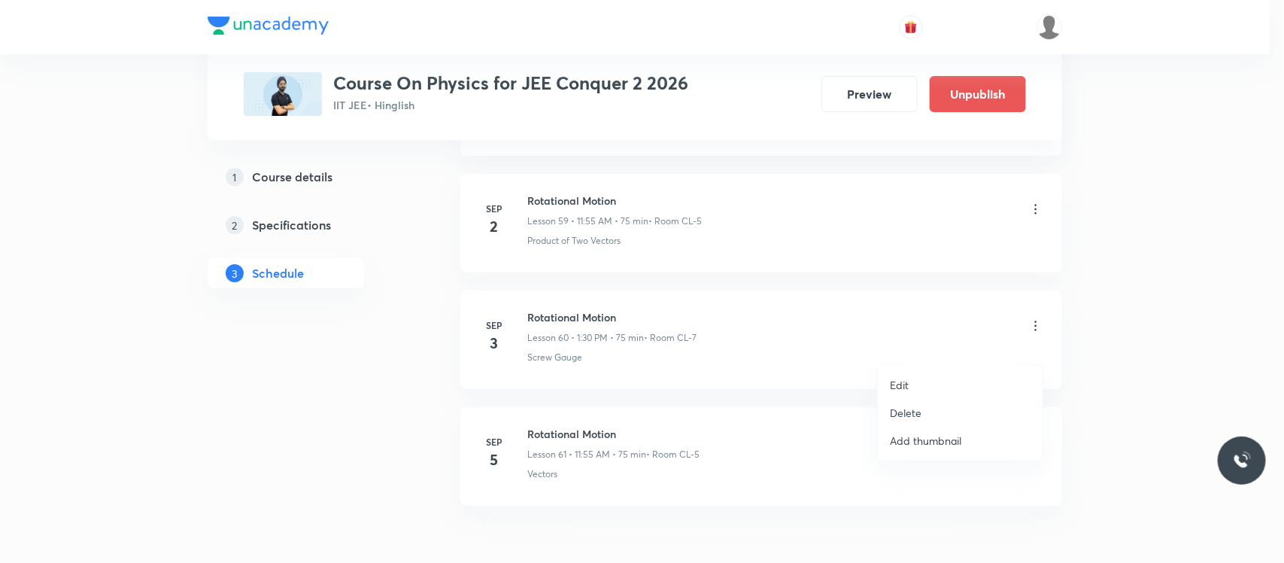
click at [931, 380] on li "Edit" at bounding box center [960, 385] width 165 height 28
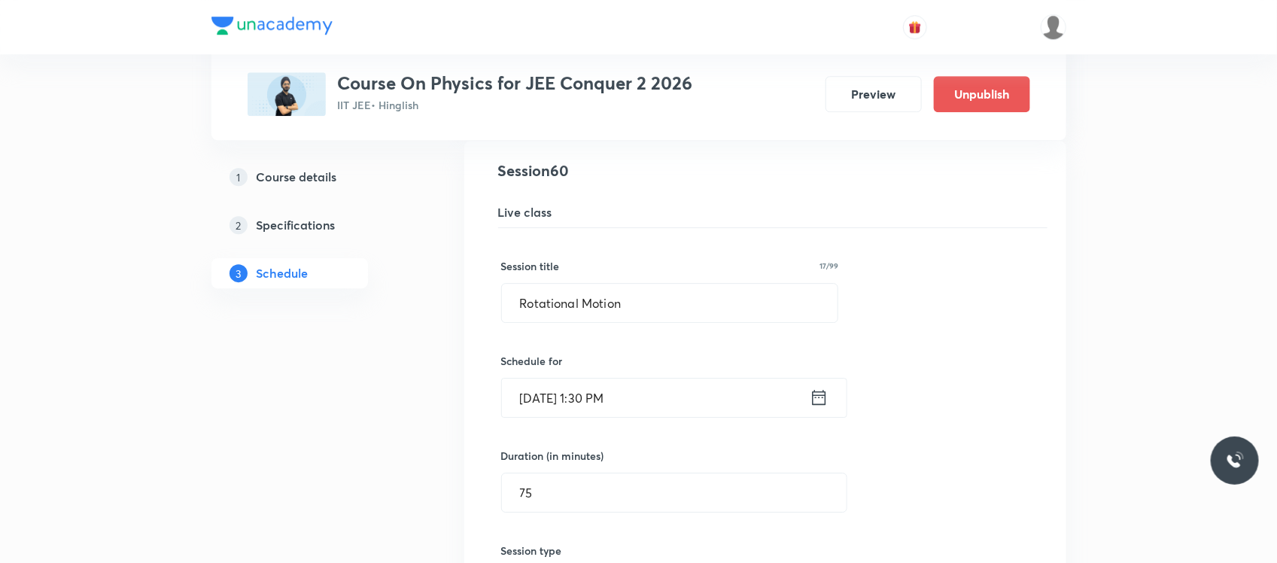
scroll to position [7048, 0]
click at [662, 418] on input "[DATE] 1:30 PM" at bounding box center [656, 398] width 308 height 38
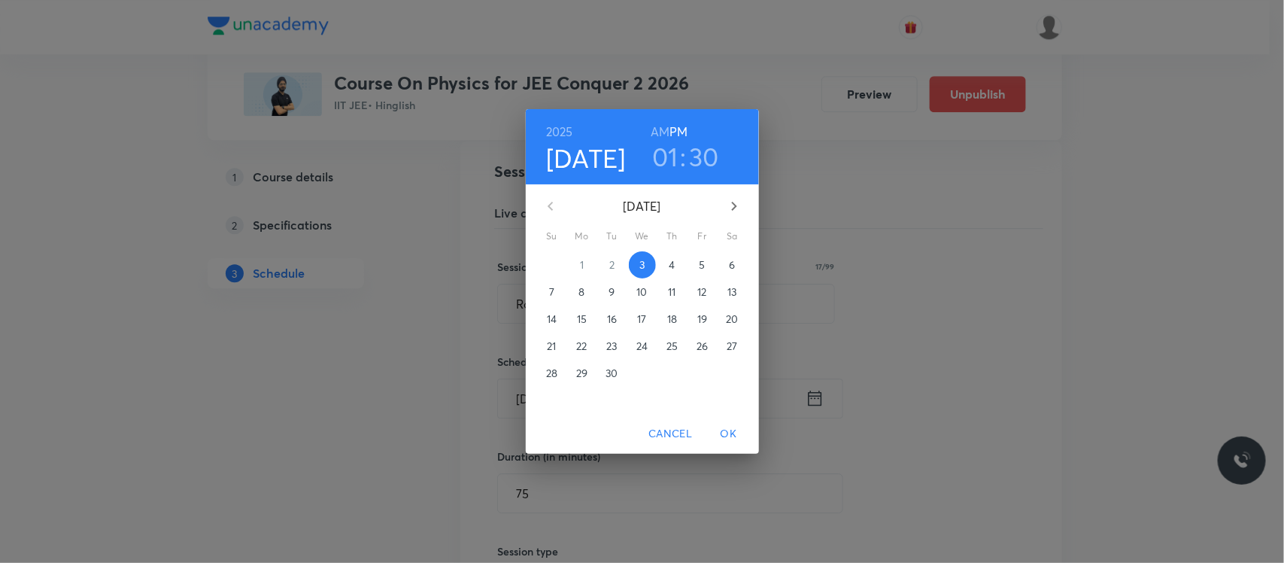
click at [651, 130] on h6 "AM" at bounding box center [660, 131] width 19 height 21
click at [663, 158] on h3 "01" at bounding box center [665, 157] width 26 height 32
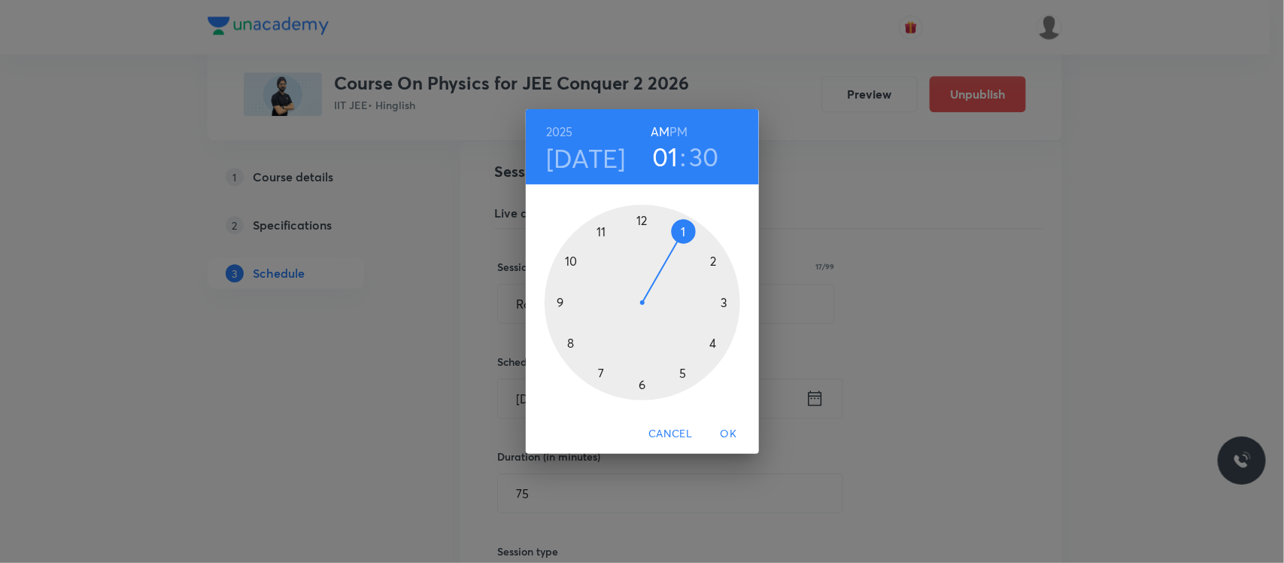
click at [568, 265] on div at bounding box center [643, 303] width 196 height 196
click at [723, 430] on span "OK" at bounding box center [729, 433] width 36 height 19
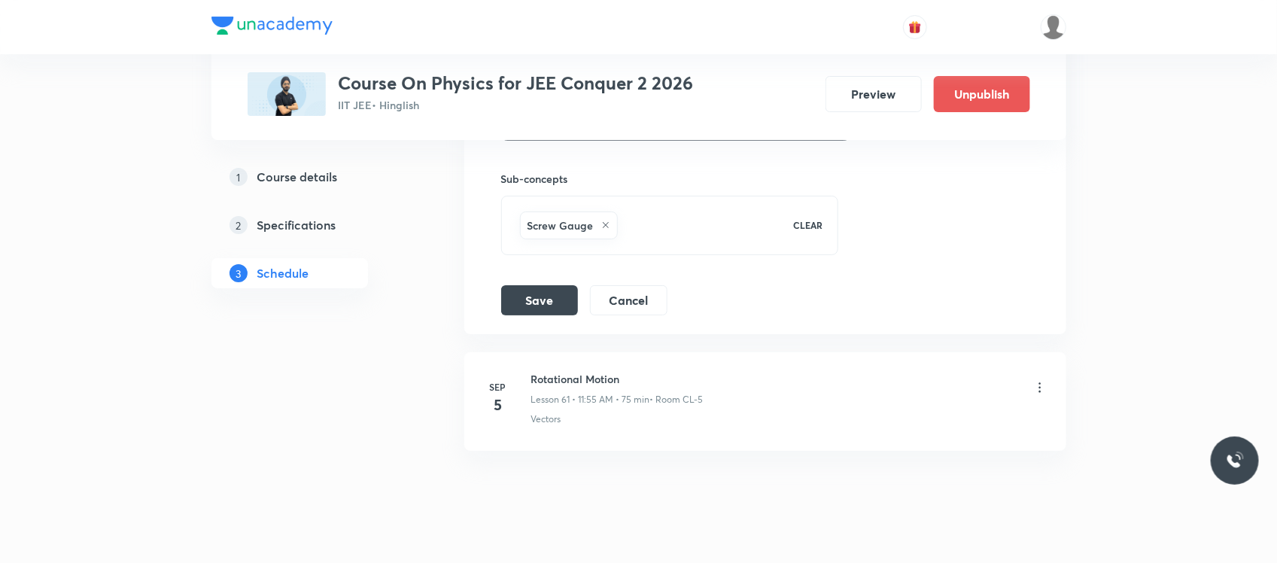
scroll to position [7667, 0]
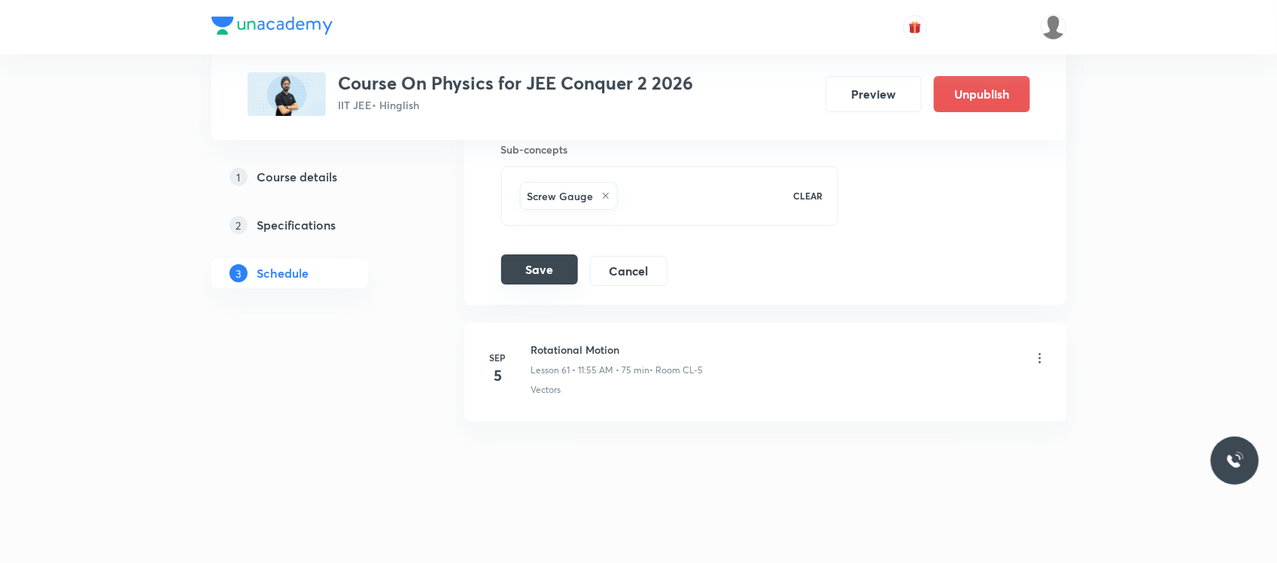
click at [557, 279] on button "Save" at bounding box center [539, 269] width 77 height 30
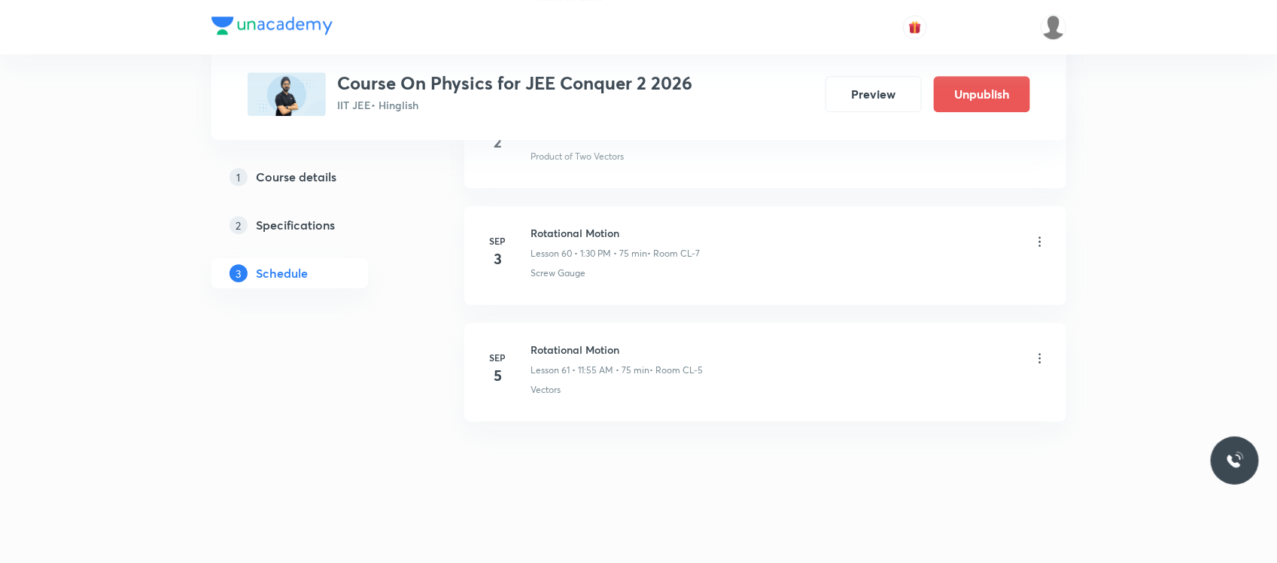
scroll to position [7086, 0]
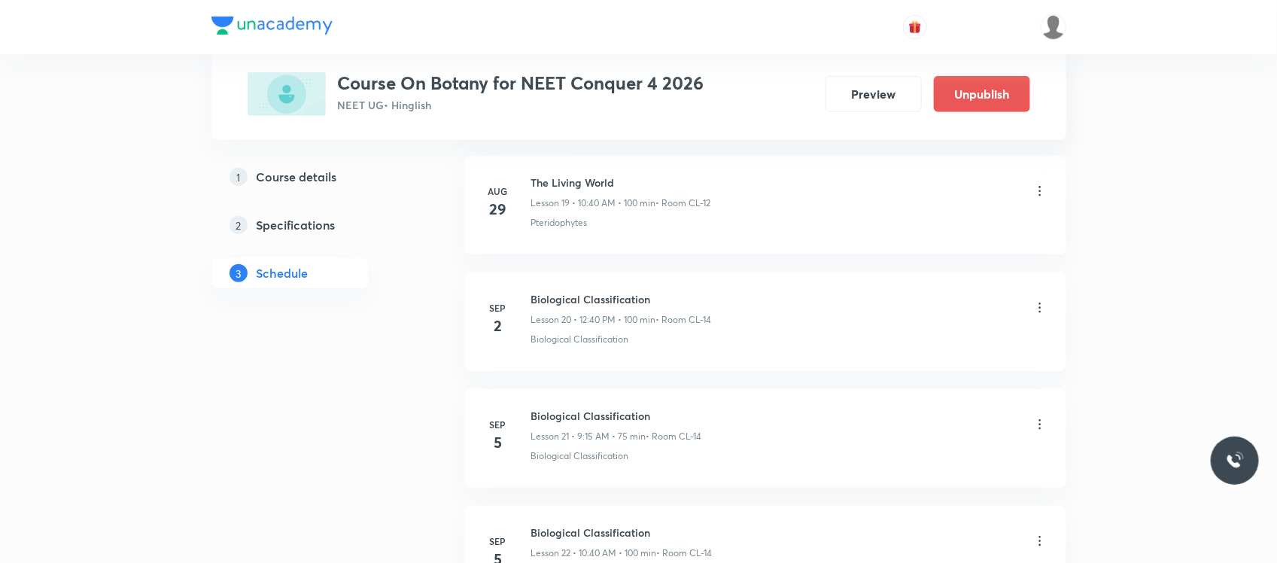
scroll to position [2989, 0]
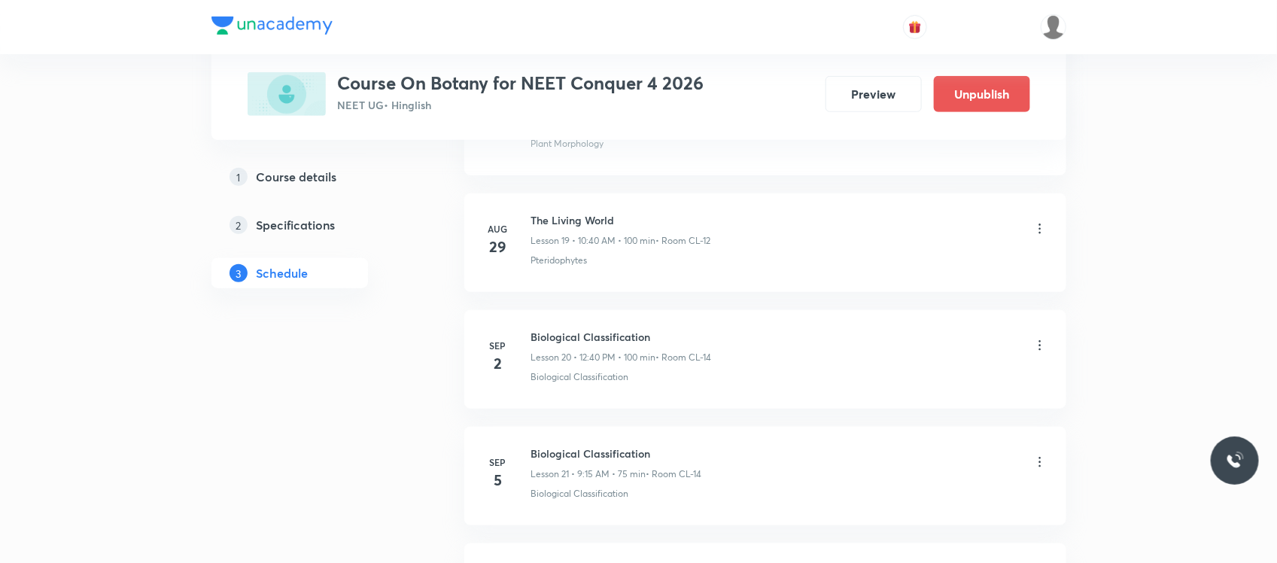
click at [551, 336] on h6 "Biological Classification" at bounding box center [621, 337] width 181 height 16
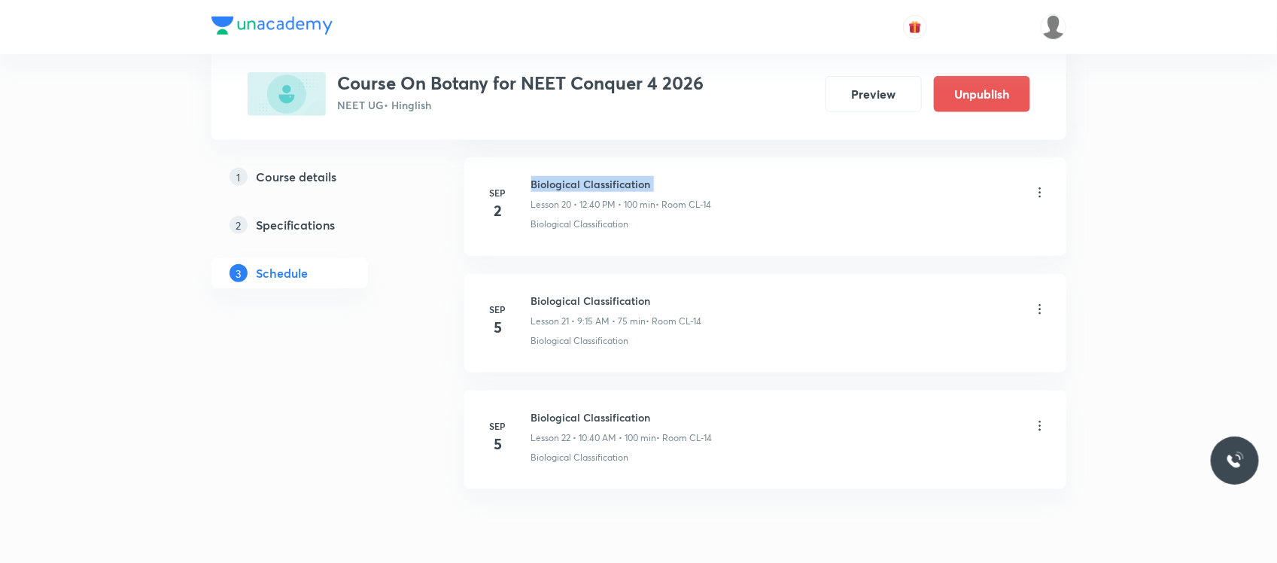
scroll to position [3142, 0]
copy h6 "Biological Classification"
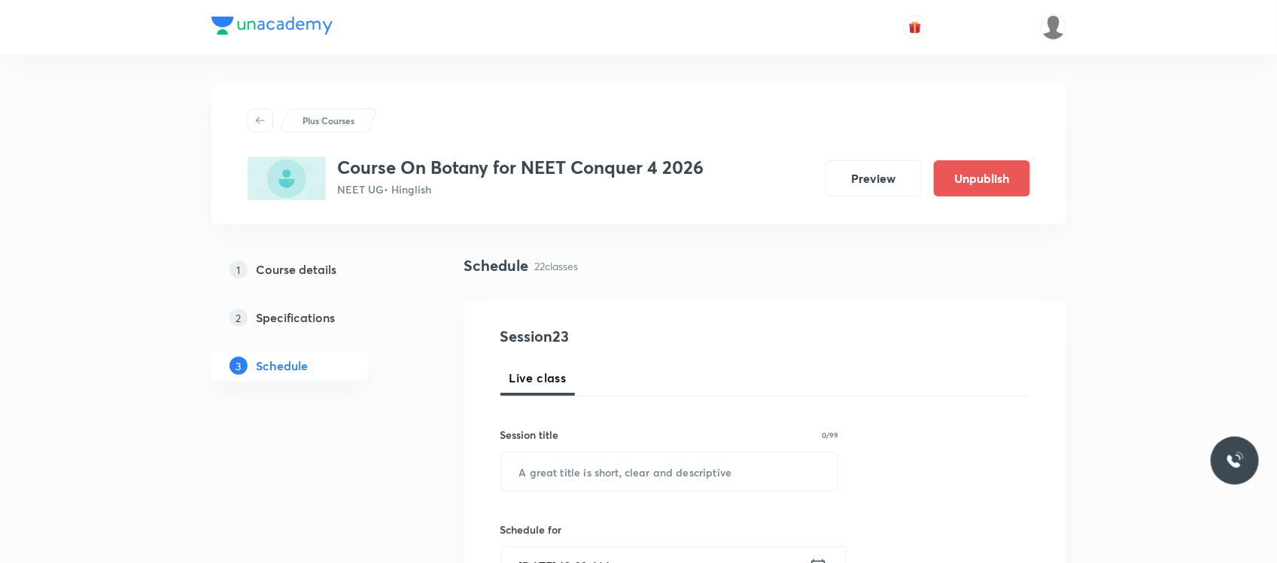
scroll to position [111, 0]
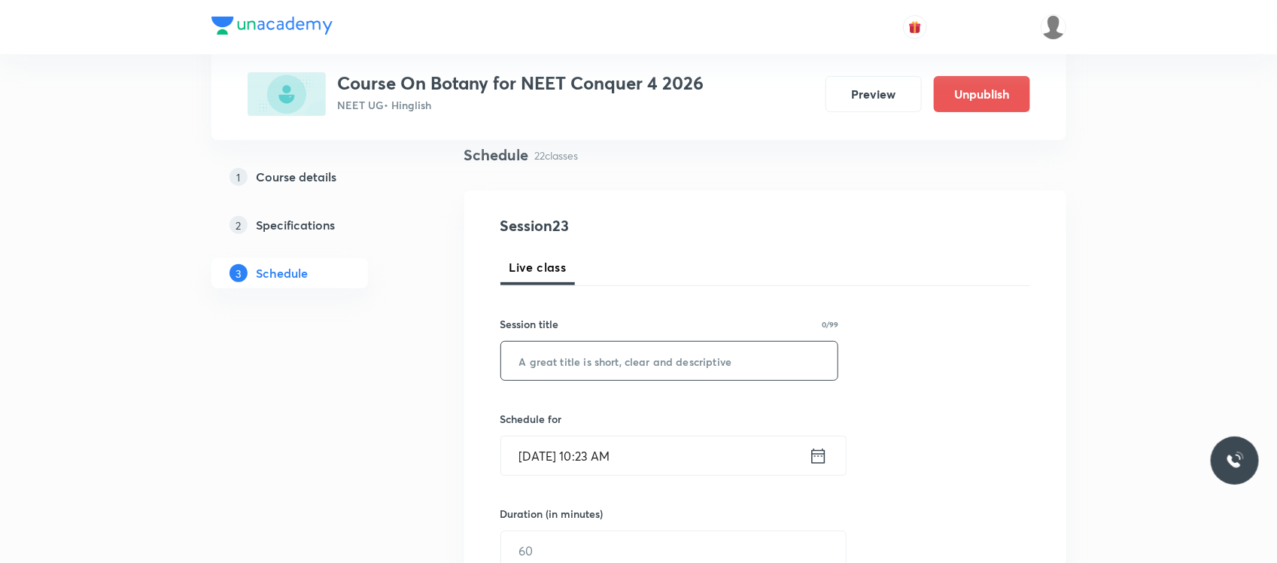
click at [532, 355] on input "text" at bounding box center [669, 361] width 337 height 38
paste input "Biological Classification"
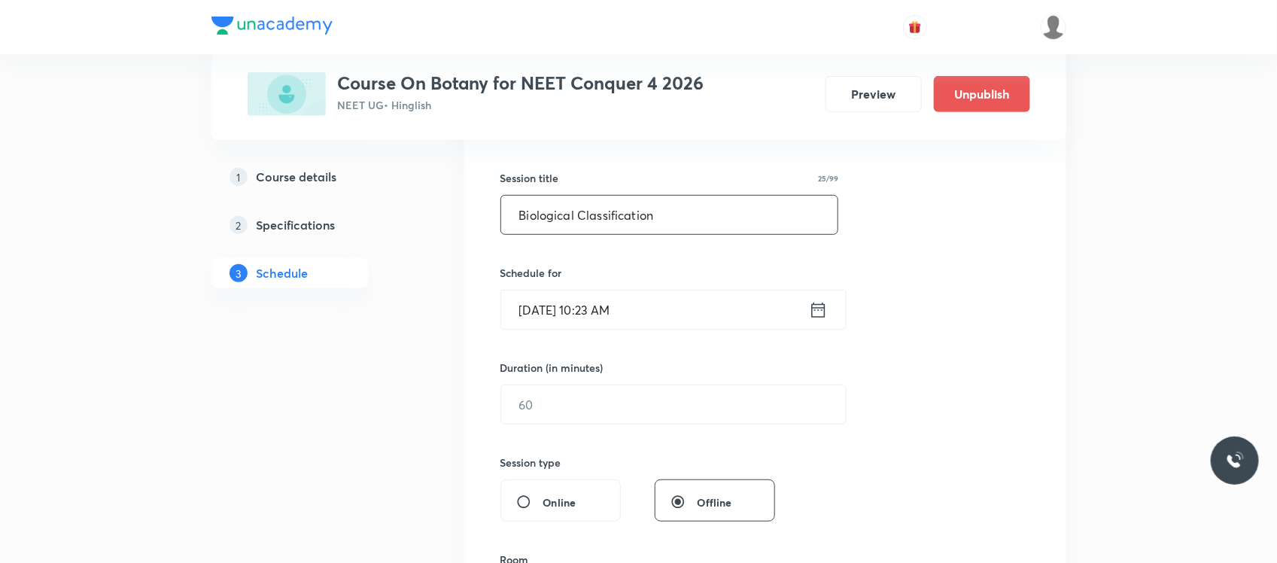
scroll to position [257, 0]
type input "Biological Classification"
click at [667, 290] on input "Sep 3, 2025, 10:23 AM" at bounding box center [655, 309] width 308 height 38
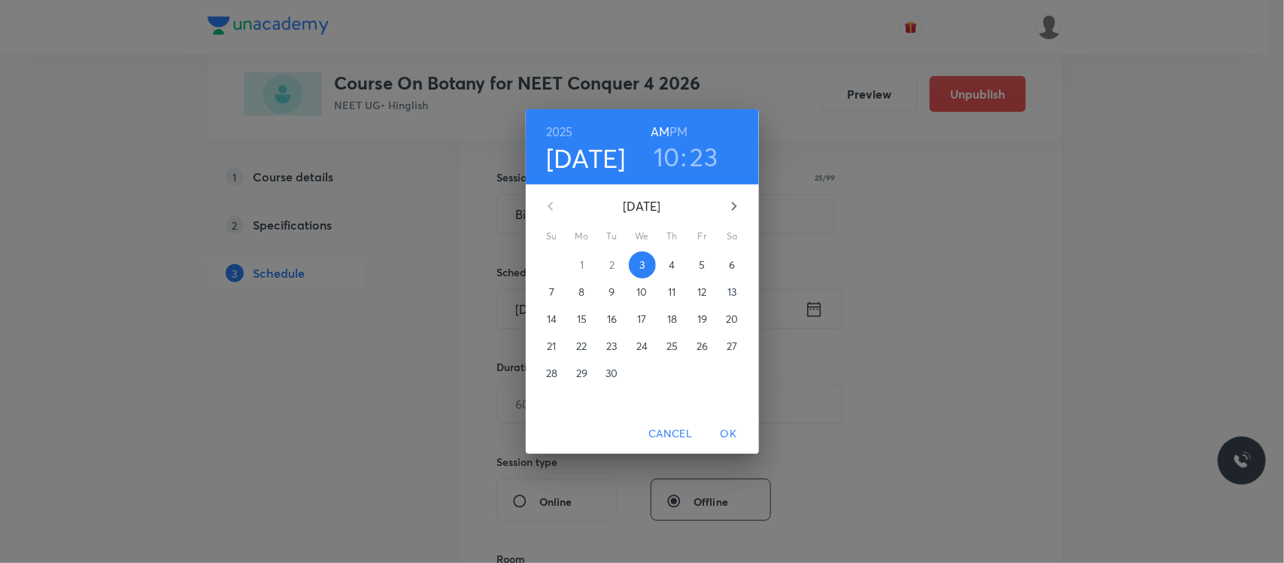
click at [688, 129] on div "2025 Sep 3 10 : 23 AM PM" at bounding box center [642, 146] width 209 height 51
click at [685, 126] on h6 "PM" at bounding box center [679, 131] width 18 height 21
click at [674, 149] on h3 "10" at bounding box center [667, 157] width 26 height 32
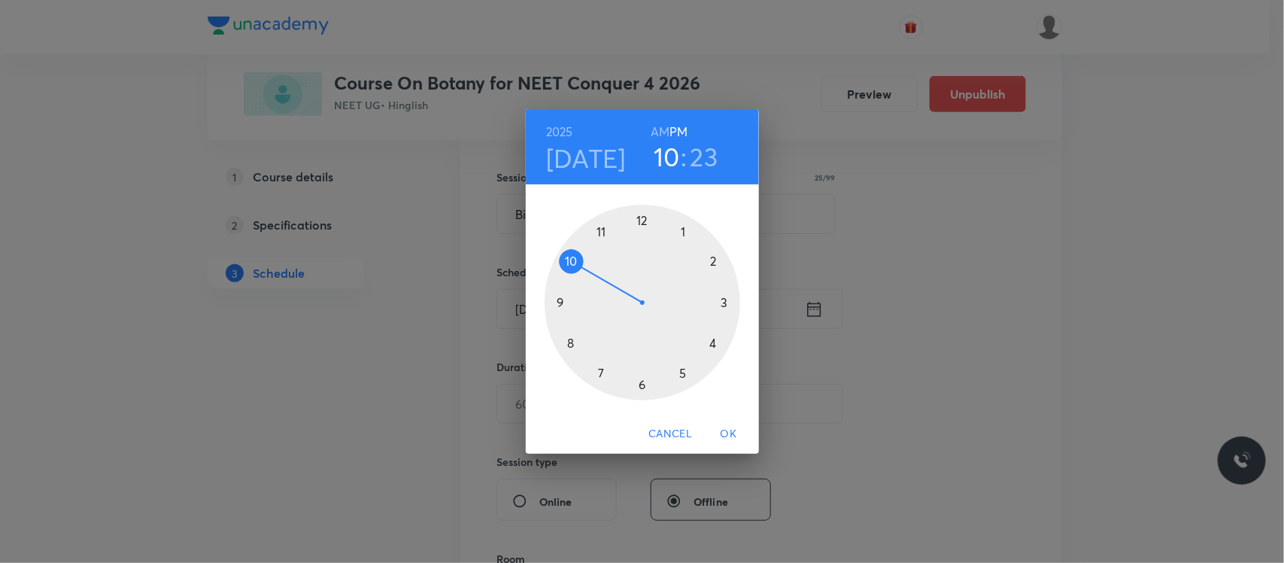
click at [726, 302] on div at bounding box center [643, 303] width 196 height 196
click at [644, 386] on div at bounding box center [643, 303] width 196 height 196
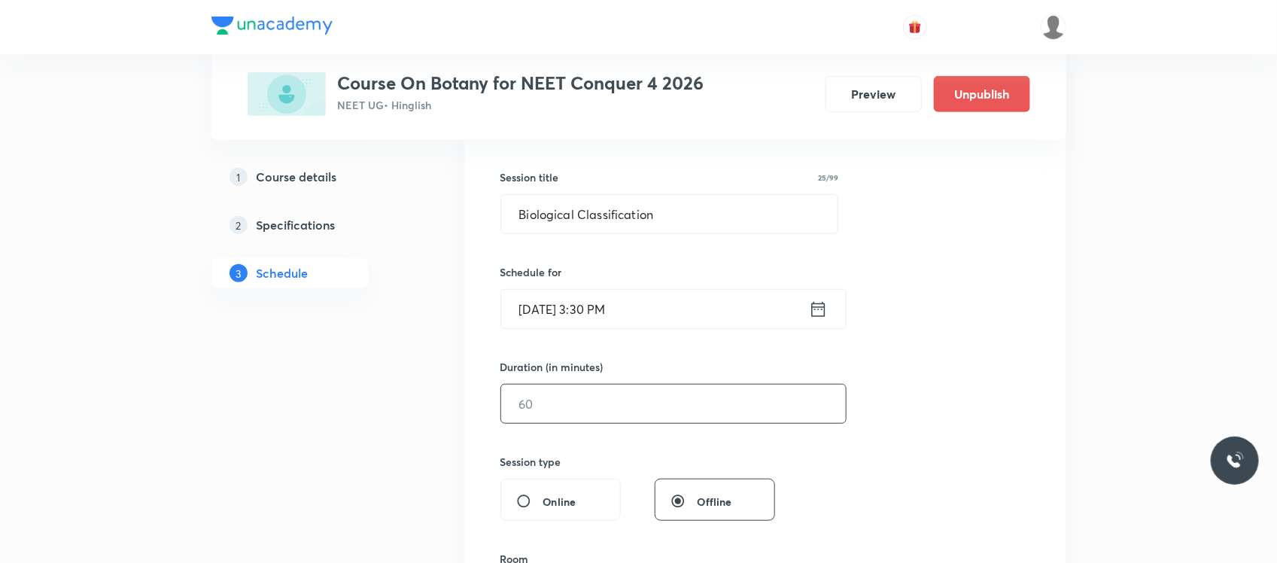
click at [559, 400] on input "text" at bounding box center [673, 403] width 345 height 38
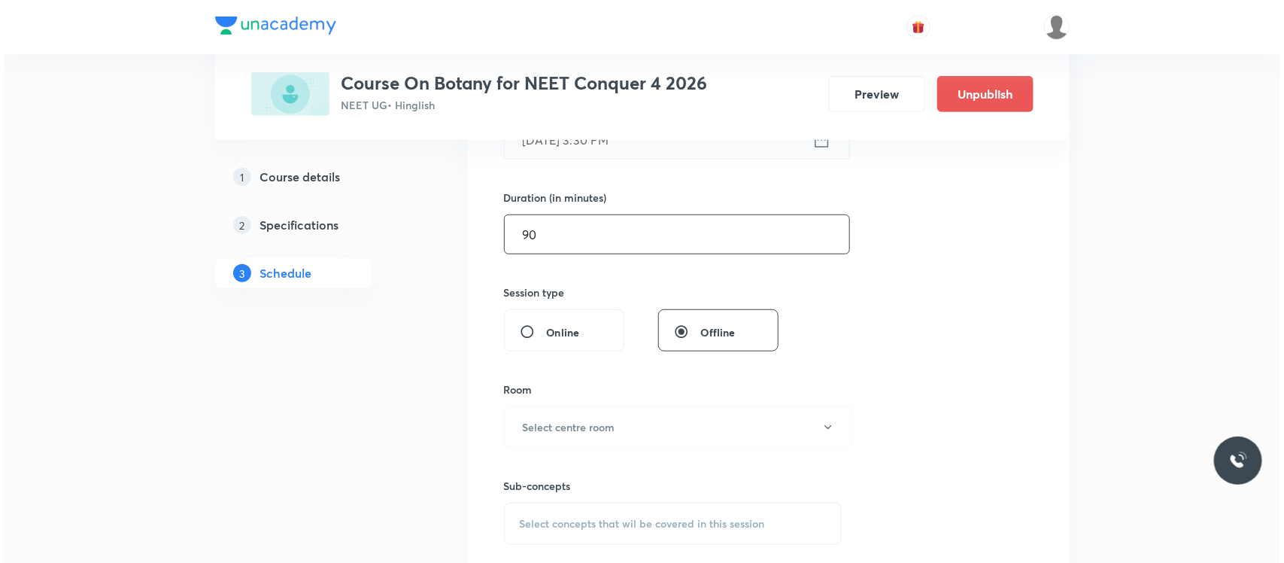
scroll to position [427, 0]
type input "90"
click at [558, 441] on button "Select centre room" at bounding box center [674, 426] width 349 height 41
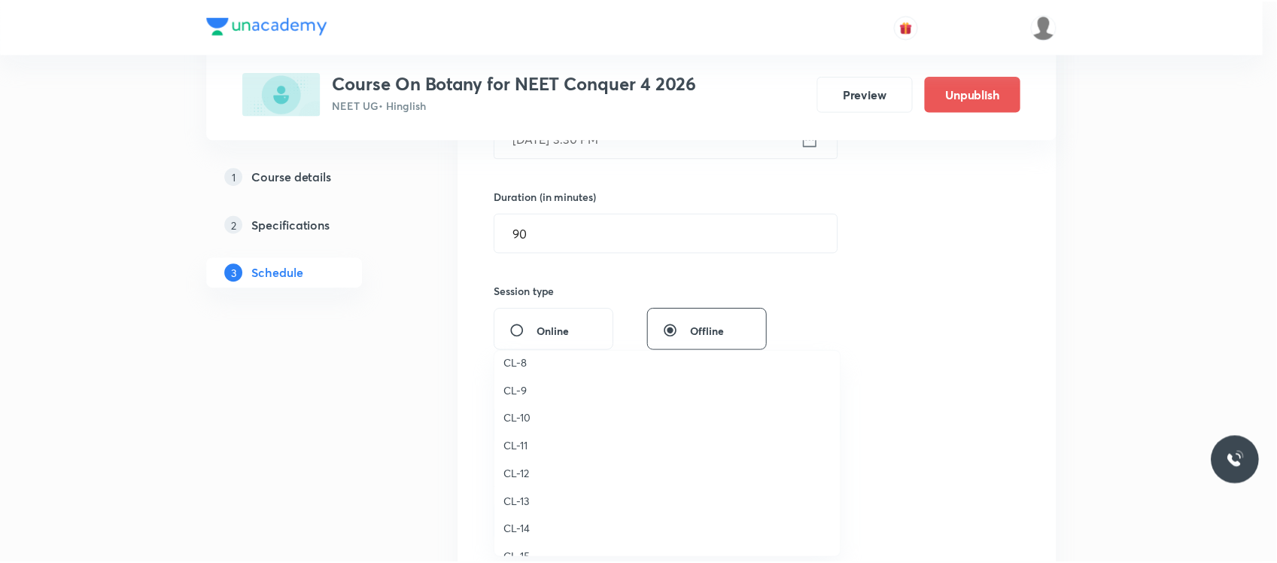
scroll to position [610, 0]
click at [531, 429] on span "CL-10" at bounding box center [671, 429] width 330 height 16
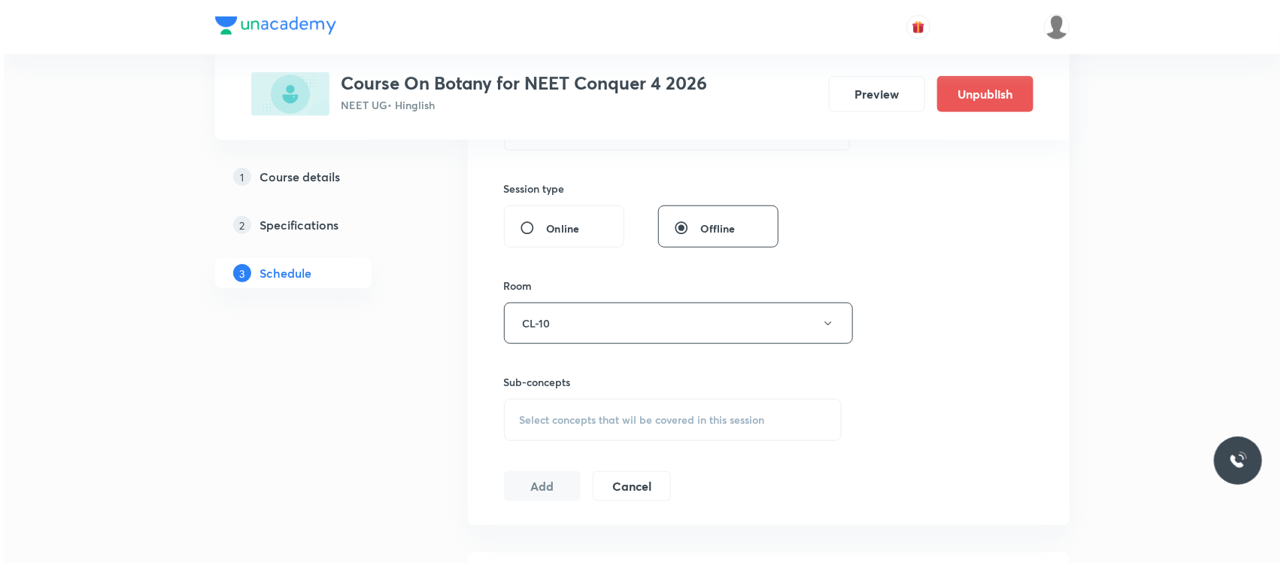
scroll to position [531, 0]
click at [557, 331] on button "CL-10" at bounding box center [674, 322] width 349 height 41
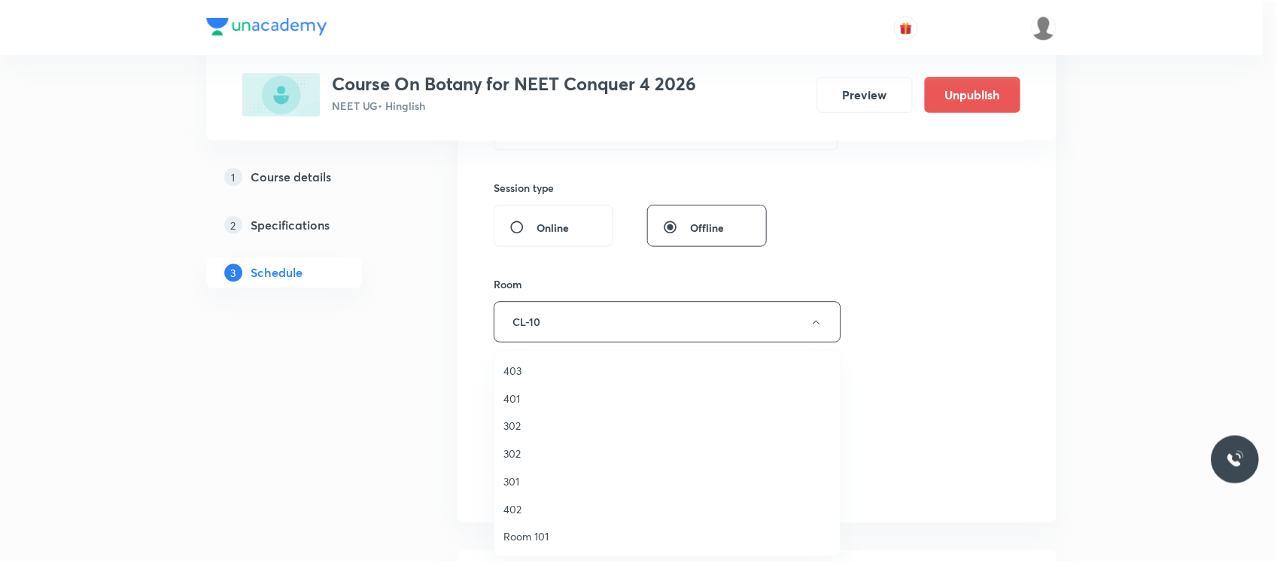
scroll to position [668, 0]
click at [520, 419] on span "CL-12" at bounding box center [671, 427] width 330 height 16
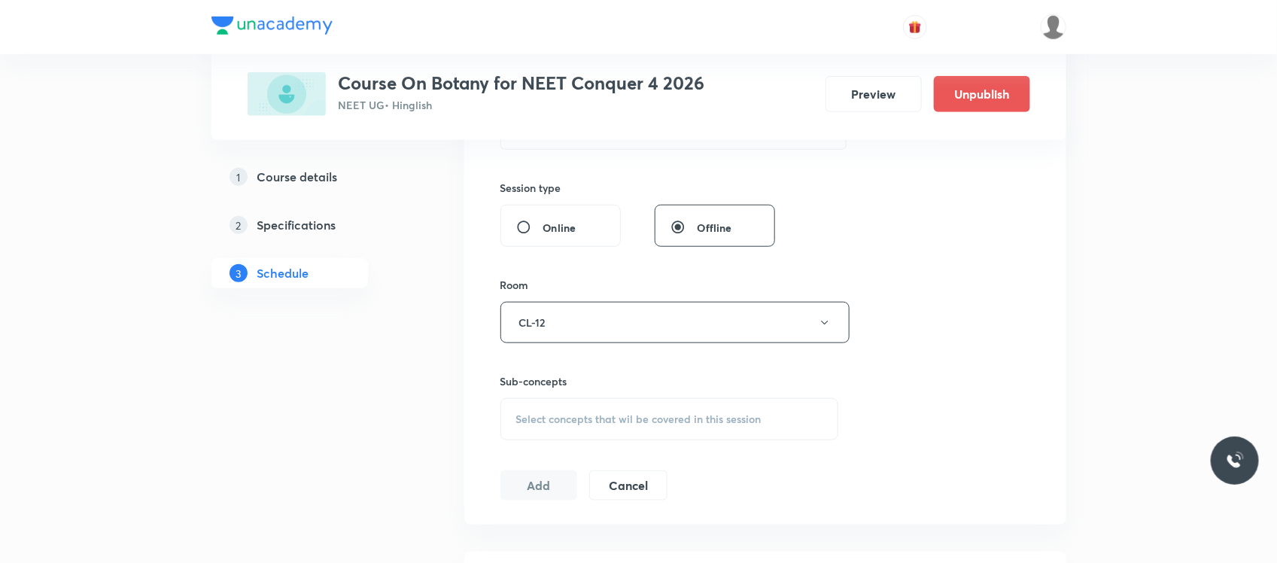
click at [540, 430] on div "Select concepts that wil be covered in this session" at bounding box center [669, 419] width 339 height 42
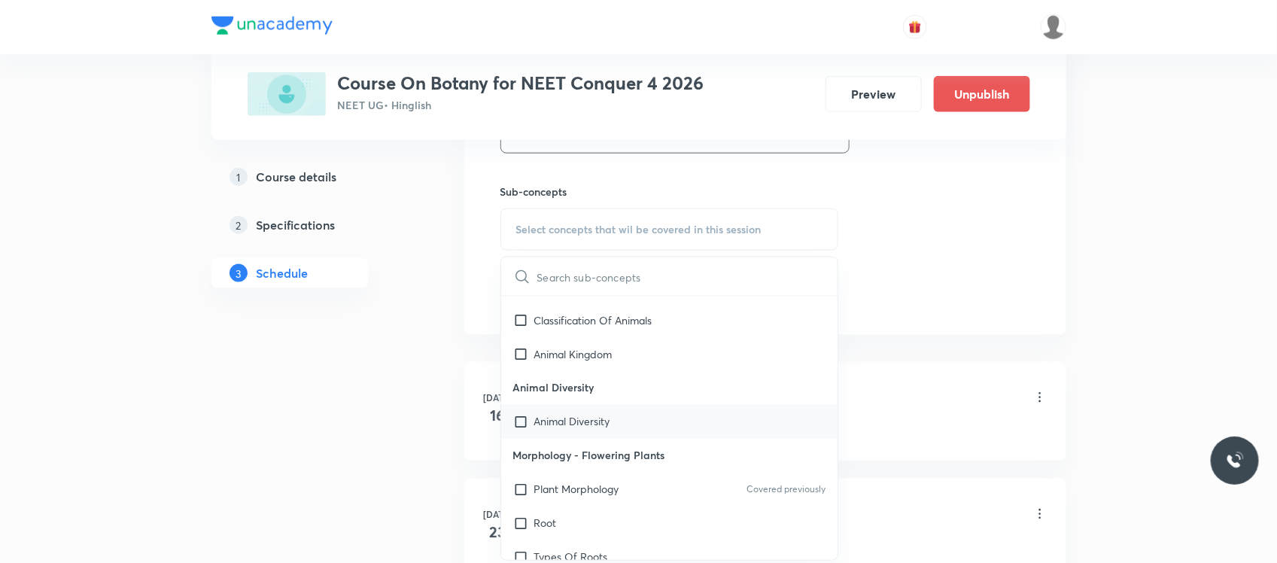
scroll to position [1232, 0]
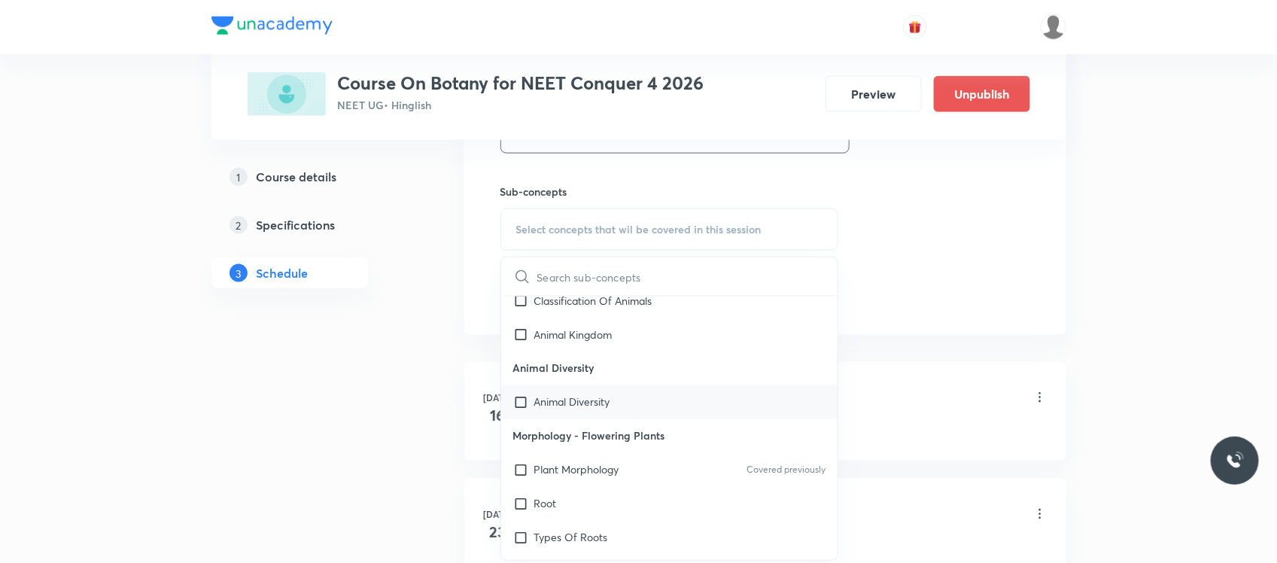
click at [573, 408] on p "Animal Diversity" at bounding box center [572, 402] width 76 height 16
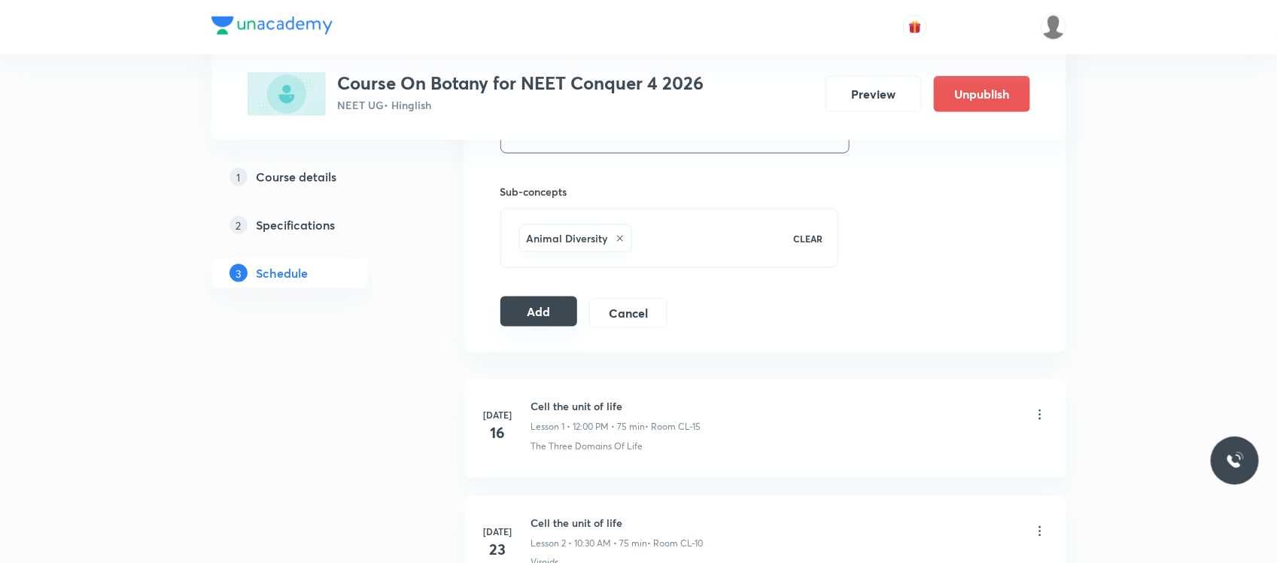
click at [523, 322] on button "Add" at bounding box center [538, 311] width 77 height 30
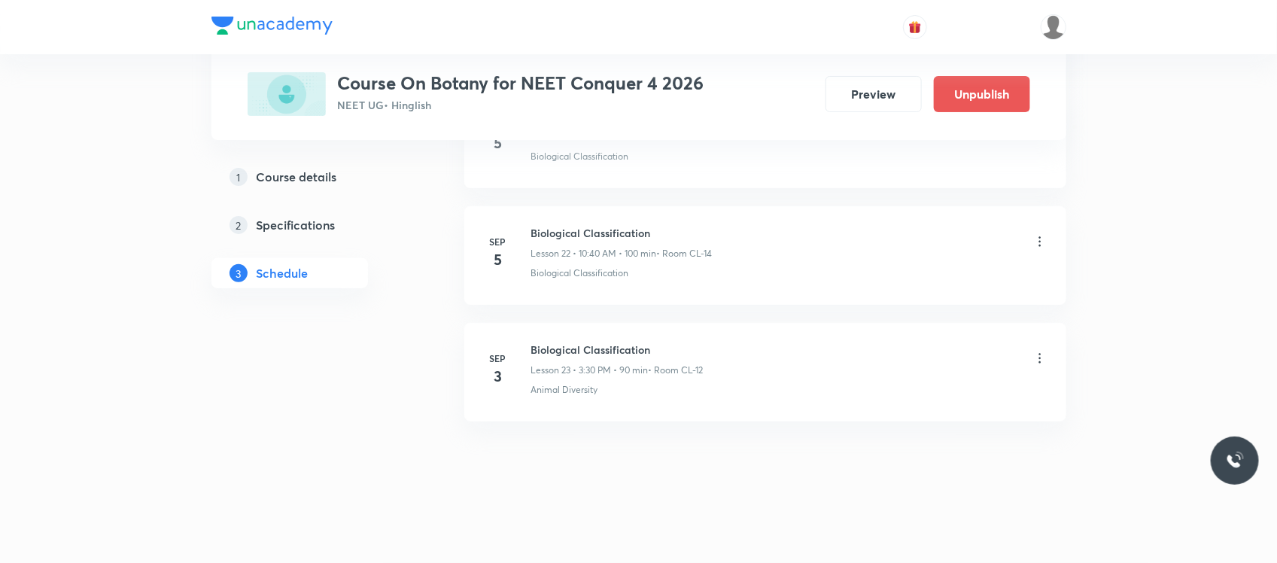
scroll to position [2639, 0]
